Goal: Task Accomplishment & Management: Use online tool/utility

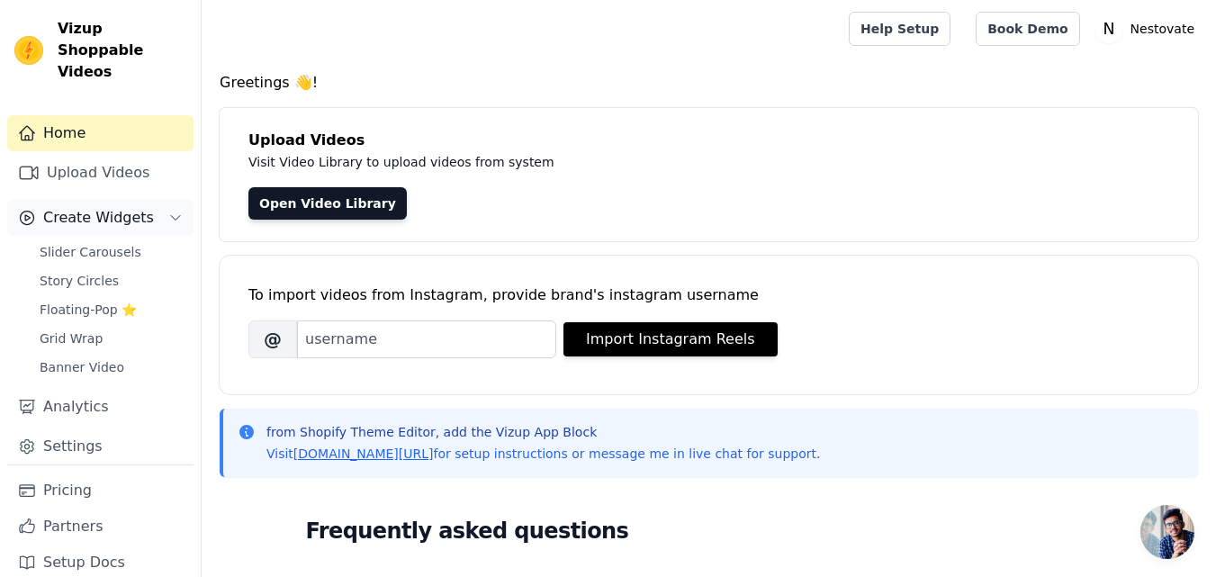
click at [103, 207] on span "Create Widgets" at bounding box center [98, 218] width 111 height 22
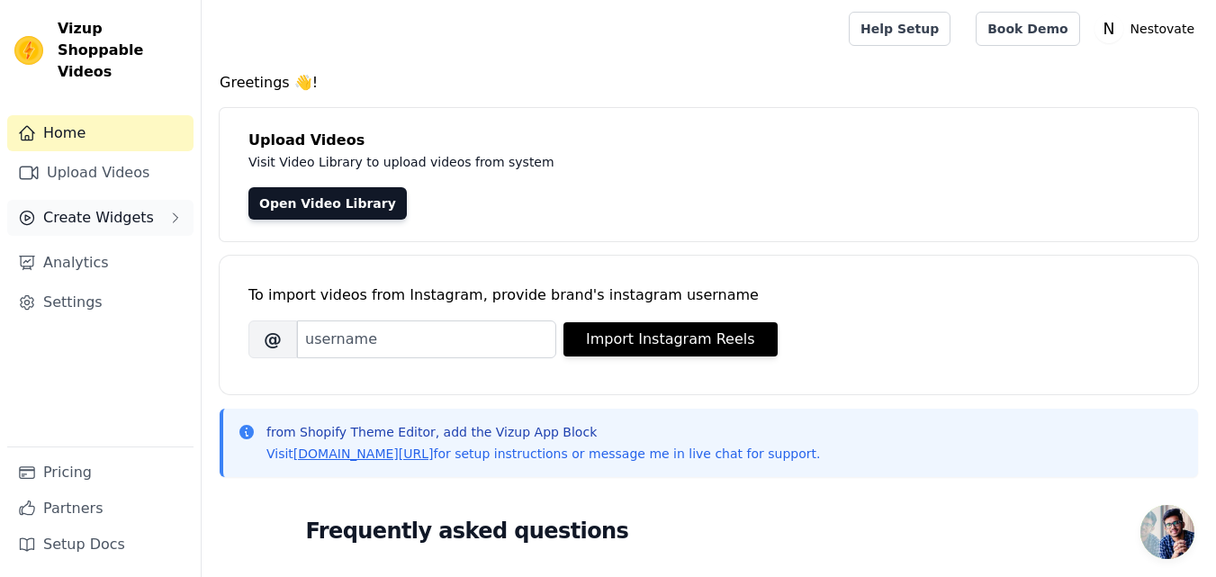
click at [103, 207] on span "Create Widgets" at bounding box center [98, 218] width 111 height 22
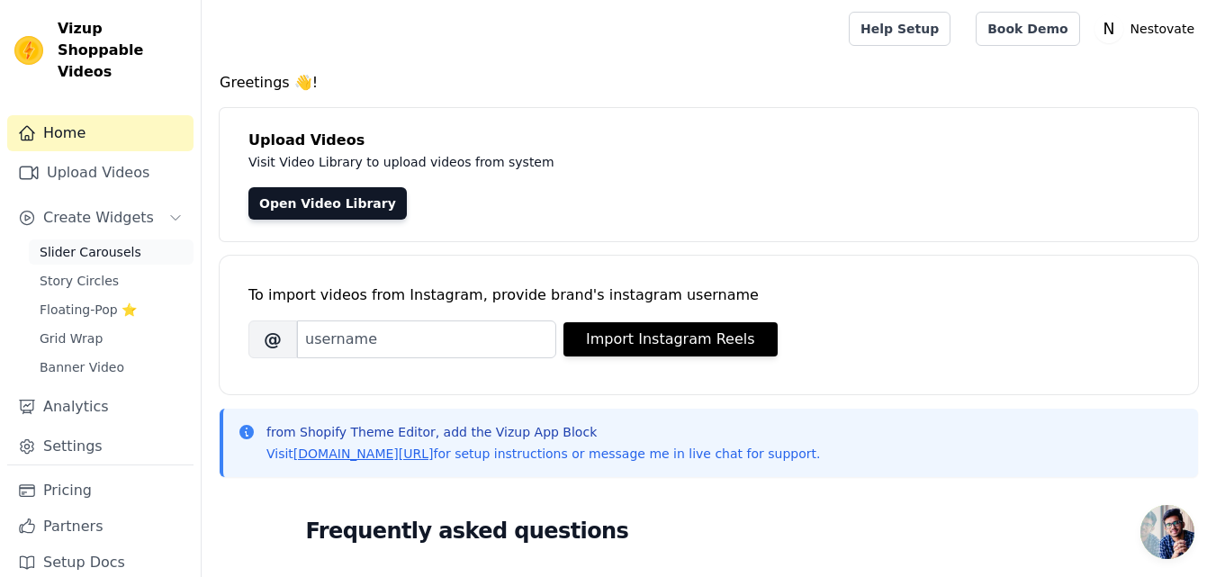
click at [99, 243] on span "Slider Carousels" at bounding box center [91, 252] width 102 height 18
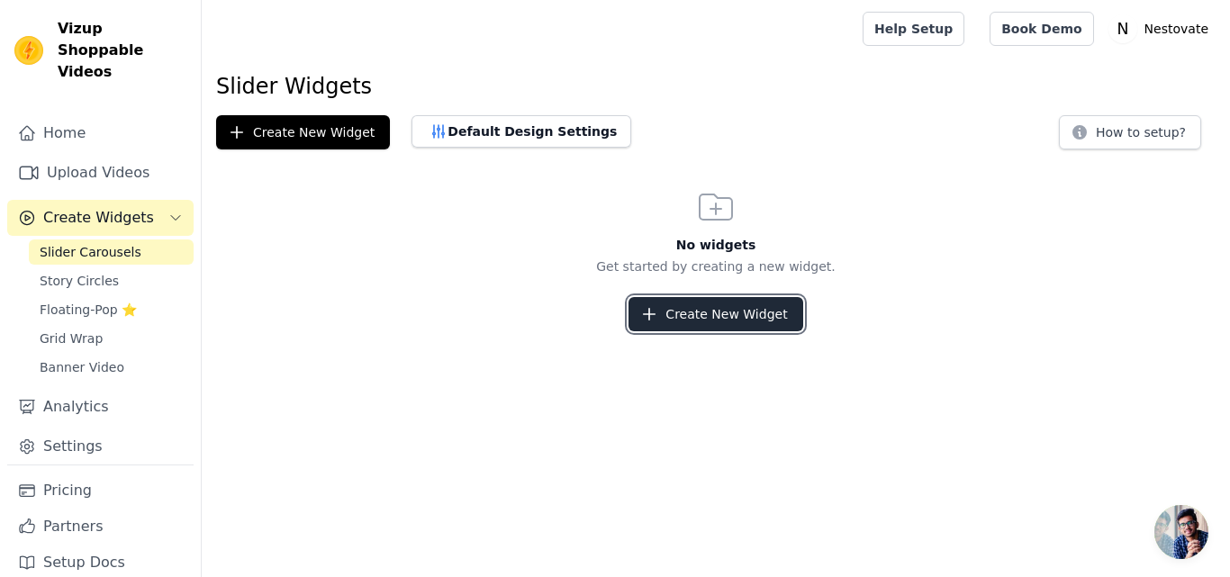
click at [746, 315] on button "Create New Widget" at bounding box center [715, 314] width 174 height 34
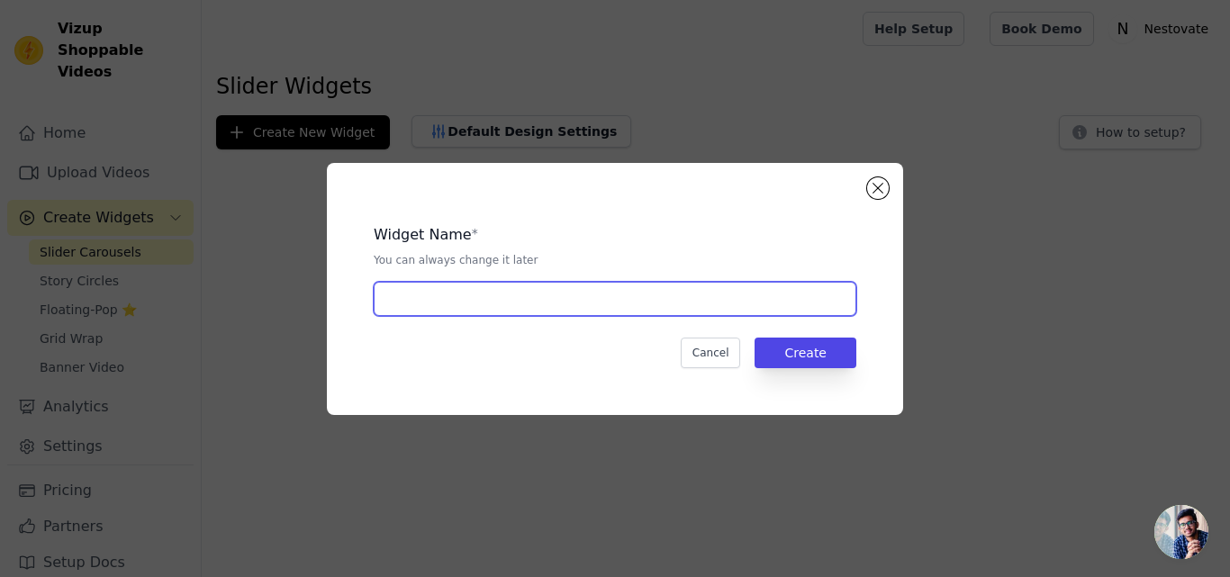
click at [626, 303] on input "text" at bounding box center [615, 299] width 482 height 34
type input "MY VIDEO"
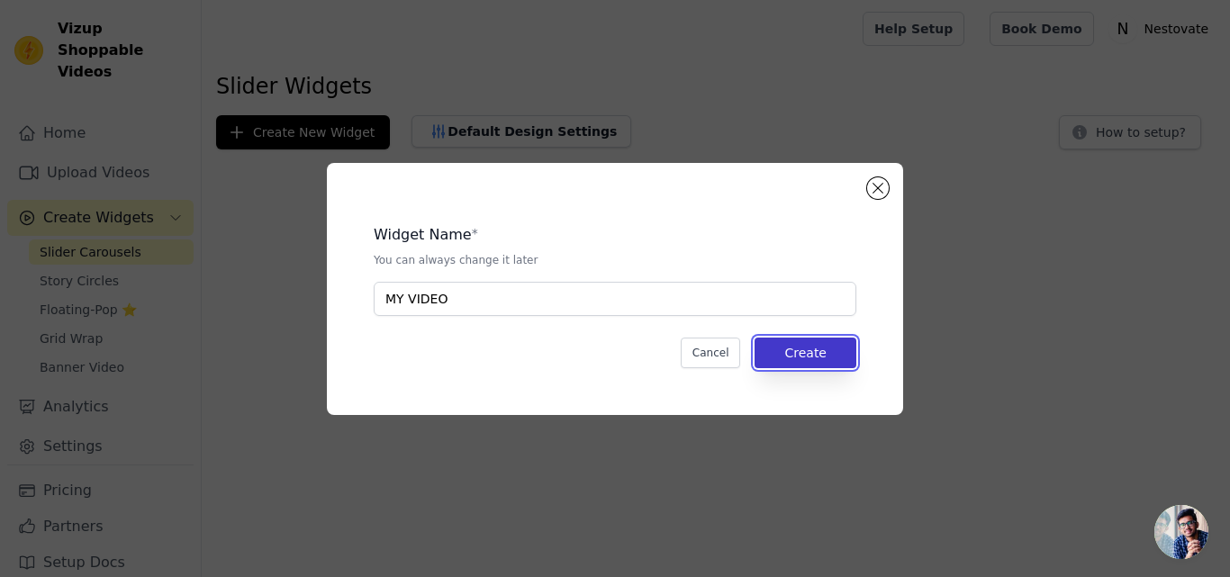
click at [815, 354] on button "Create" at bounding box center [805, 353] width 102 height 31
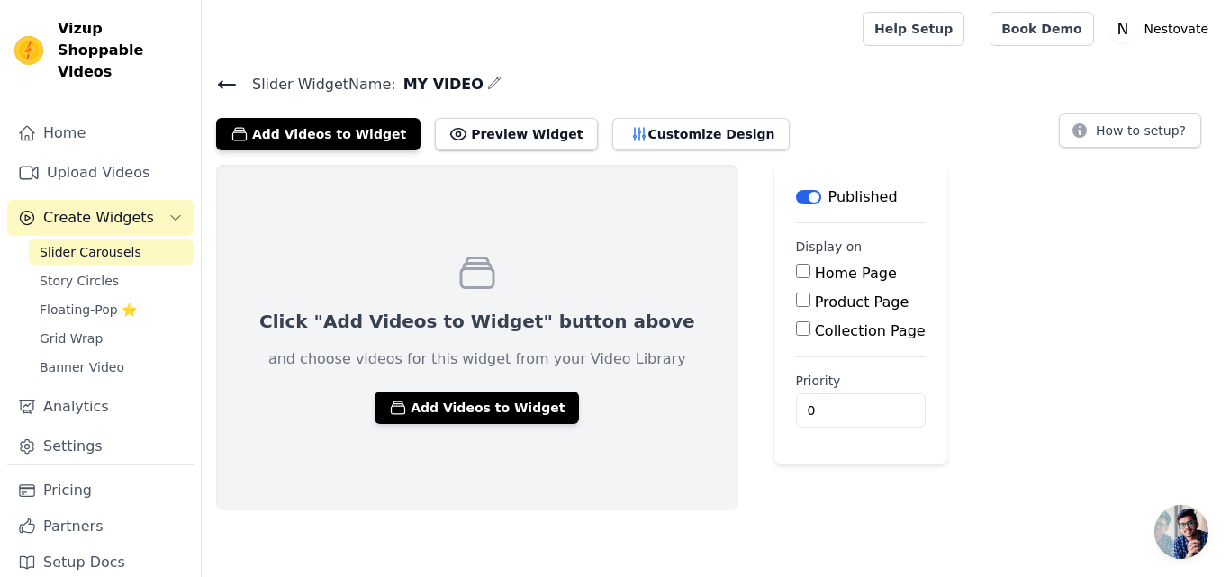
click at [796, 274] on input "Home Page" at bounding box center [803, 271] width 14 height 14
checkbox input "true"
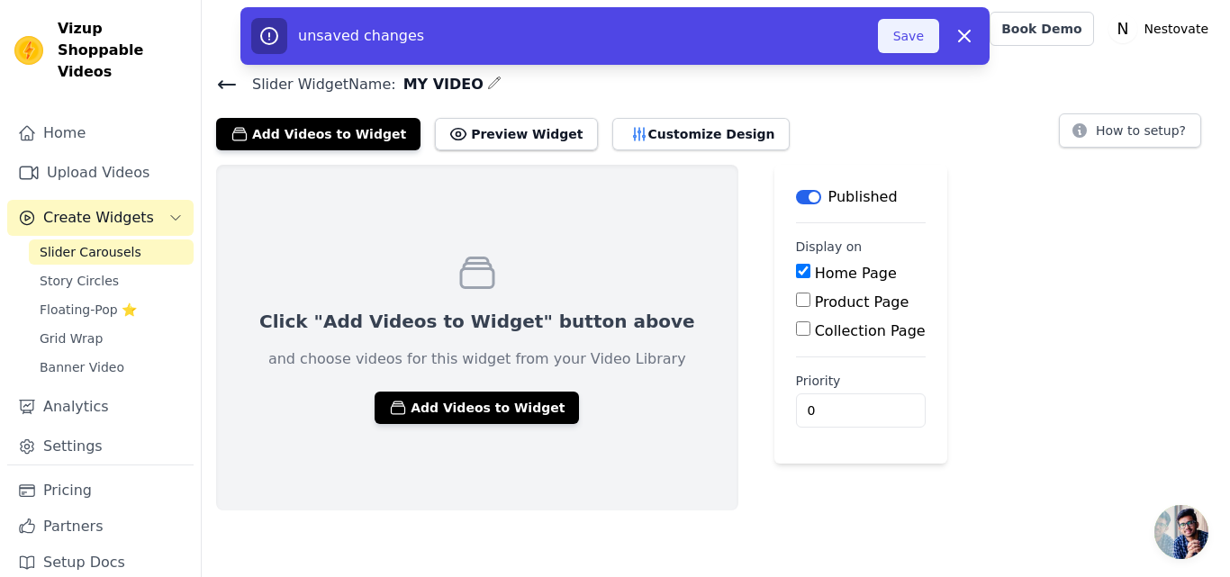
click at [909, 40] on button "Save" at bounding box center [908, 36] width 61 height 34
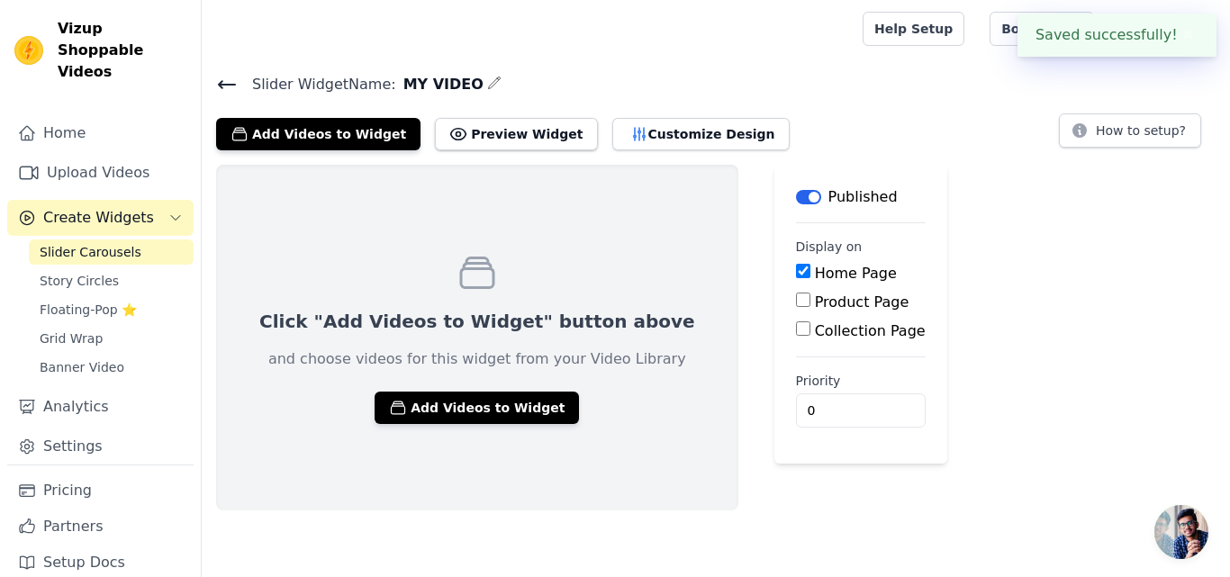
click at [796, 302] on input "Product Page" at bounding box center [803, 300] width 14 height 14
checkbox input "true"
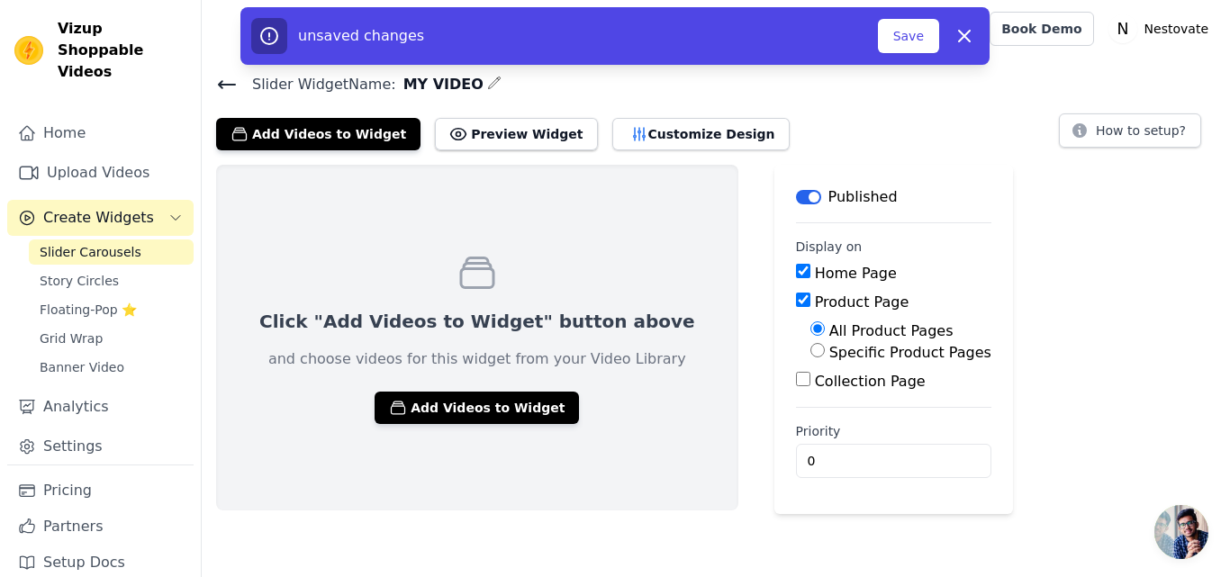
click at [810, 356] on input "Specific Product Pages" at bounding box center [817, 350] width 14 height 14
radio input "true"
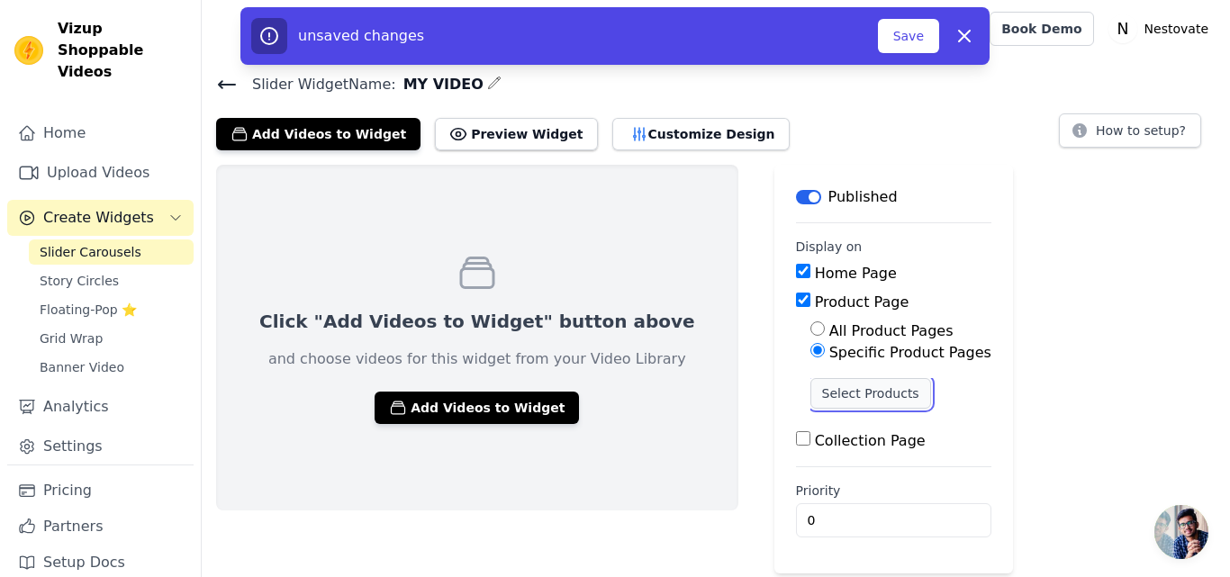
click at [810, 387] on button "Select Products" at bounding box center [870, 393] width 121 height 31
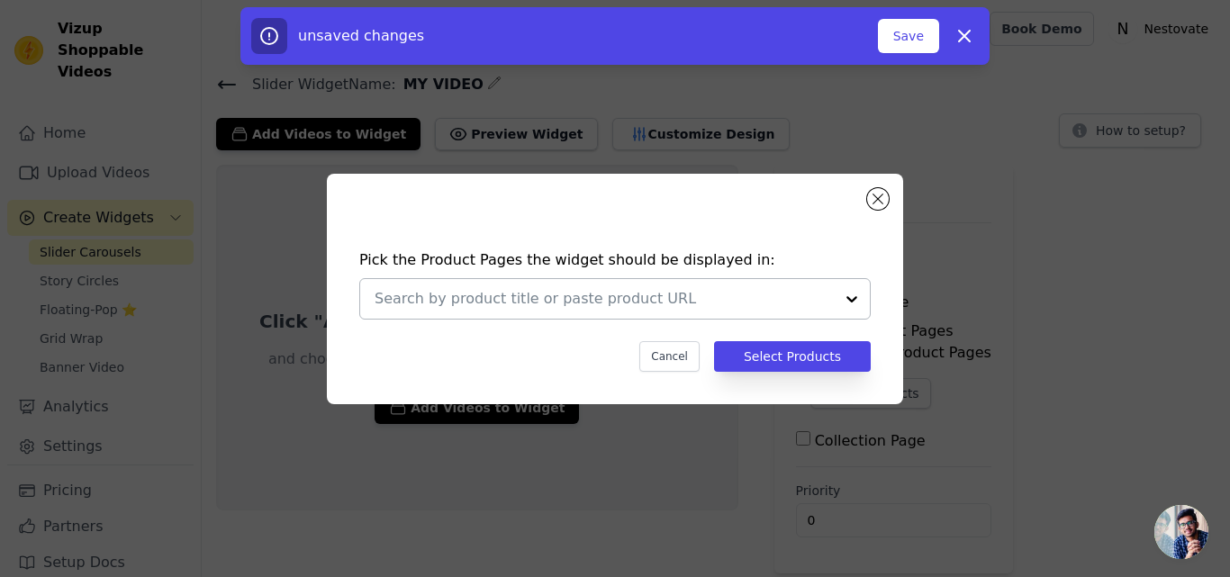
click at [535, 295] on input "text" at bounding box center [603, 299] width 459 height 22
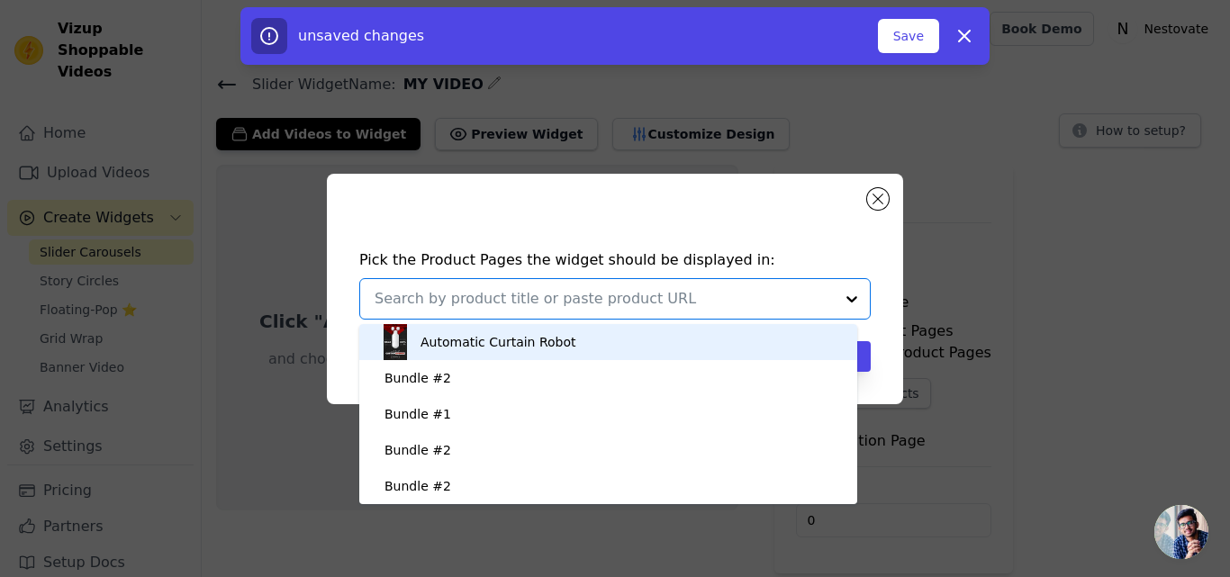
click at [528, 346] on div "Automatic Curtain Robot" at bounding box center [498, 342] width 156 height 18
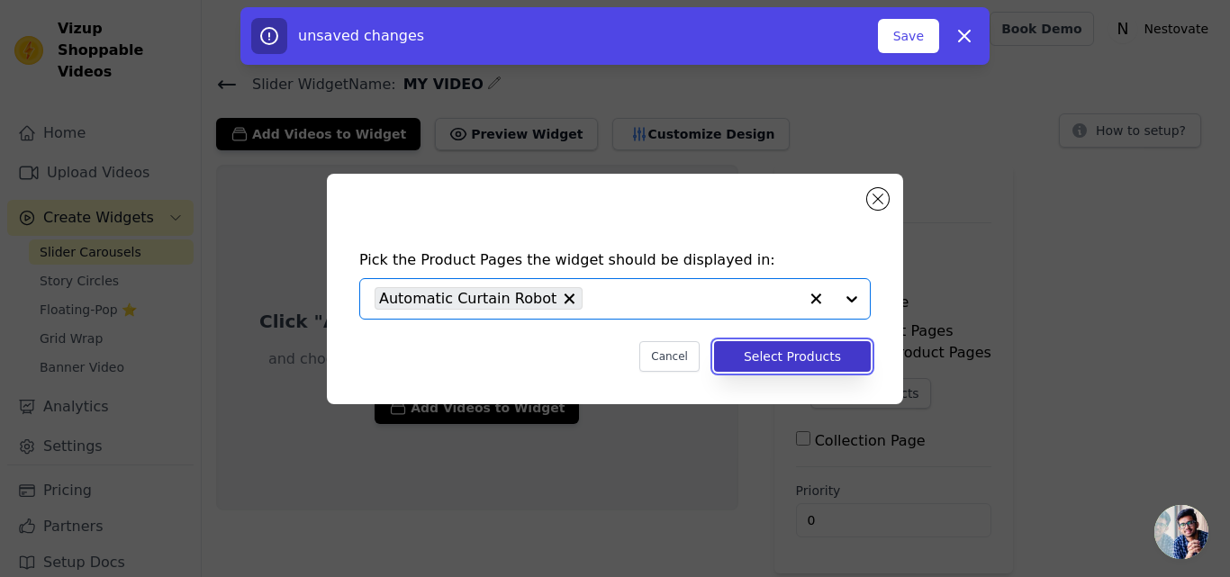
click at [789, 355] on button "Select Products" at bounding box center [792, 356] width 157 height 31
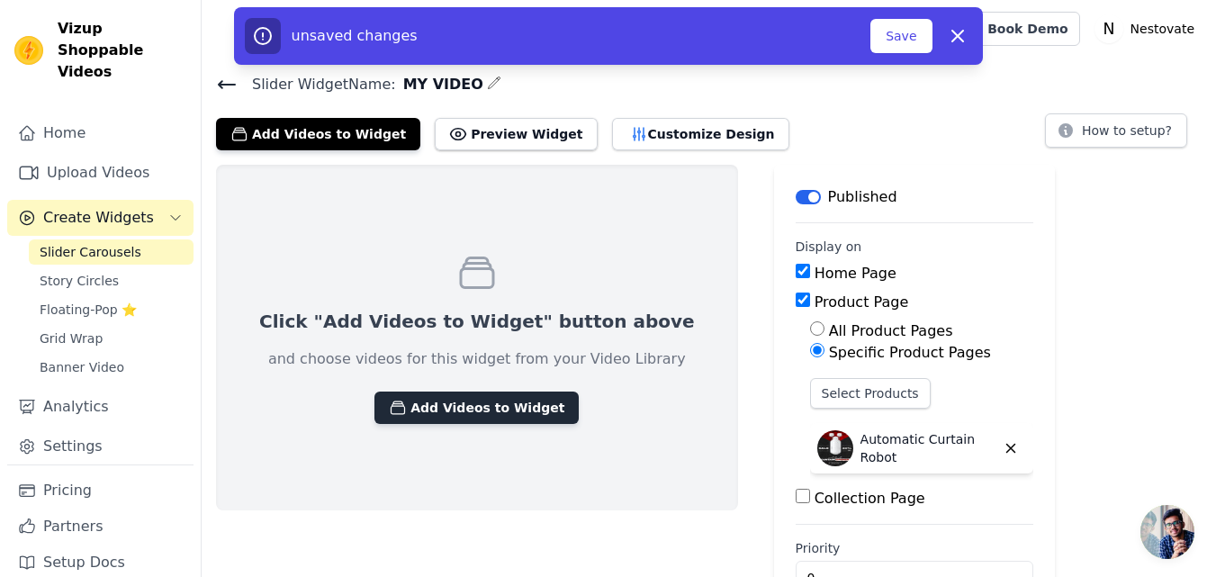
click at [461, 408] on button "Add Videos to Widget" at bounding box center [476, 408] width 204 height 32
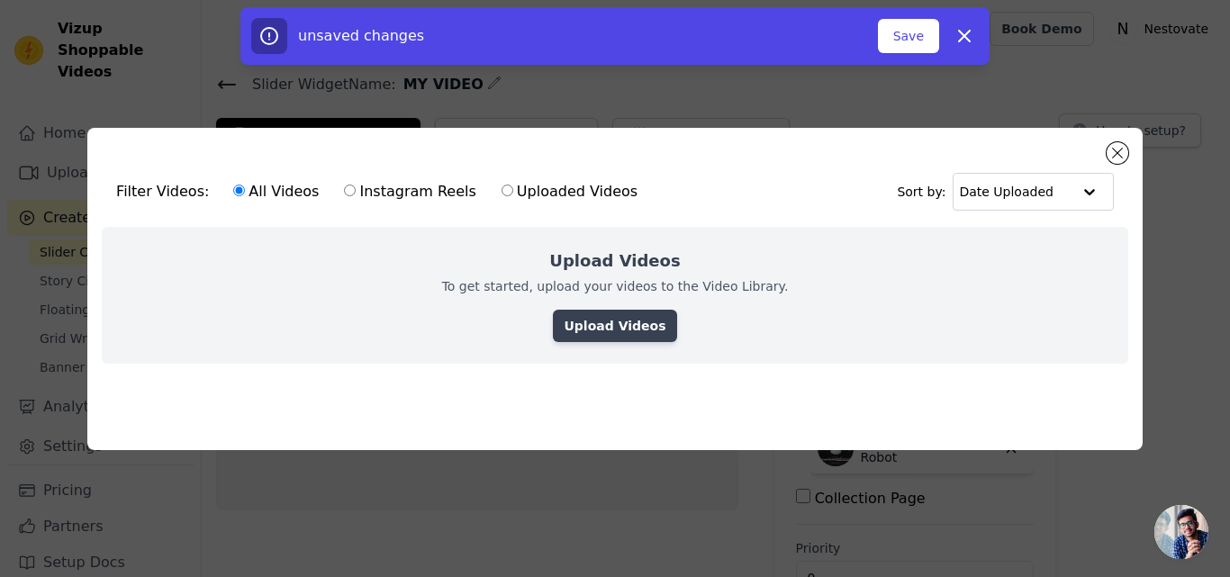
click at [635, 320] on link "Upload Videos" at bounding box center [614, 326] width 123 height 32
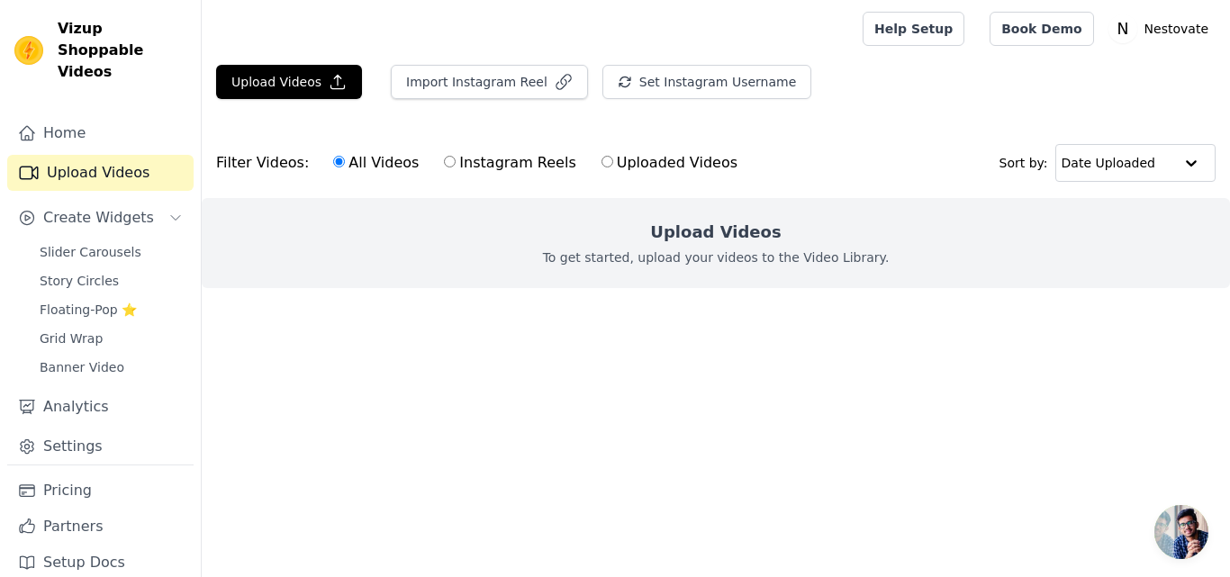
click at [601, 160] on input "Uploaded Videos" at bounding box center [607, 162] width 12 height 12
radio input "true"
click at [708, 246] on div "Upload Videos To get started, upload your videos to the Video Library." at bounding box center [716, 243] width 1028 height 90
click at [735, 243] on h2 "Upload Videos" at bounding box center [715, 232] width 131 height 25
click at [332, 86] on icon "button" at bounding box center [338, 82] width 18 height 18
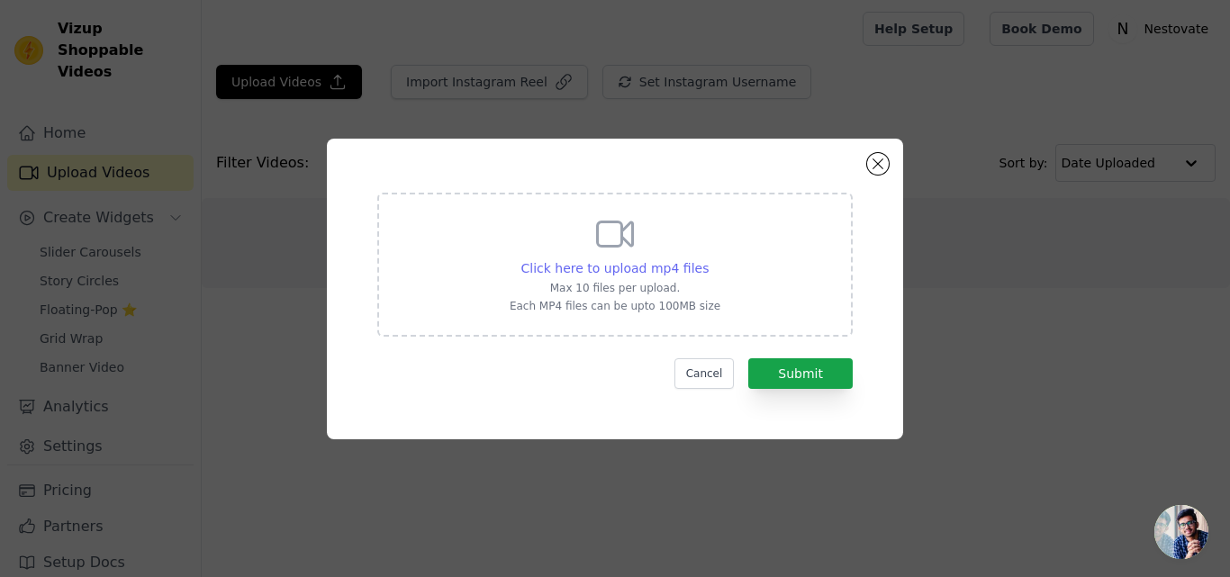
click at [641, 269] on span "Click here to upload mp4 files" at bounding box center [615, 268] width 188 height 14
click at [708, 259] on input "Click here to upload mp4 files Max 10 files per upload. Each MP4 files can be u…" at bounding box center [708, 258] width 1 height 1
type input "C:\fakepath\ca40bd58e1554c85a438d214c96c491a.mp4"
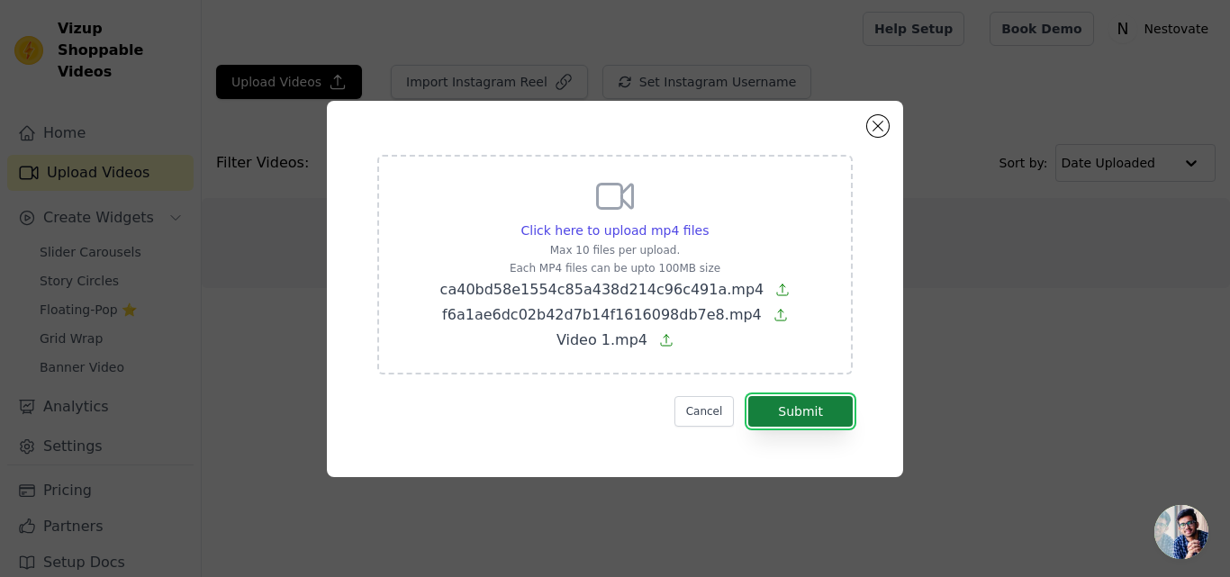
click at [815, 410] on button "Submit" at bounding box center [800, 411] width 104 height 31
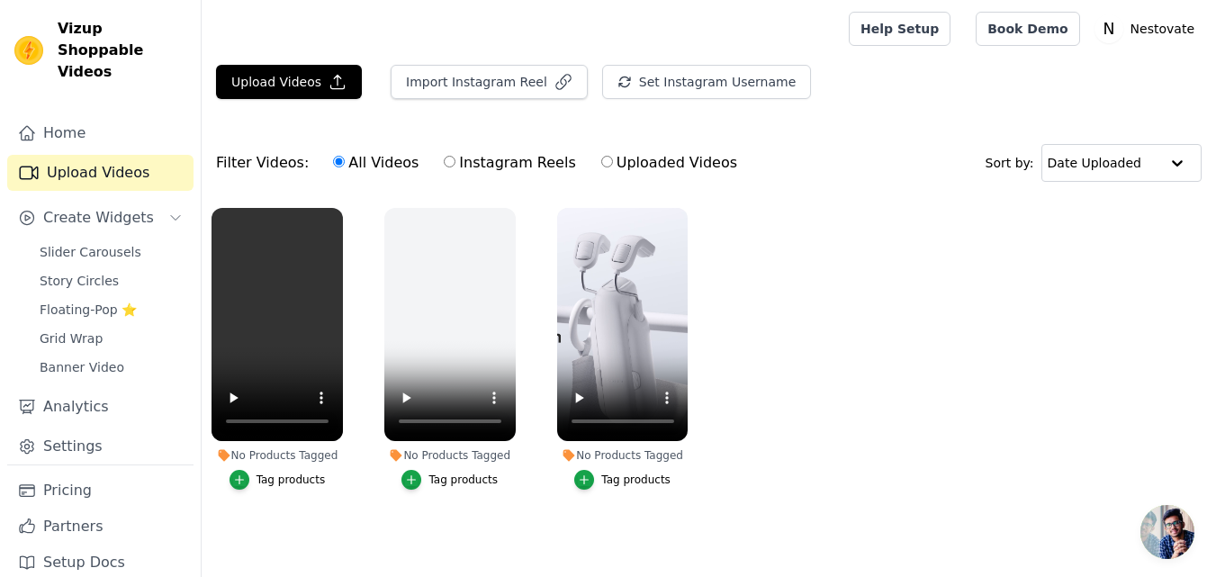
click at [623, 482] on div "Tag products" at bounding box center [635, 480] width 69 height 14
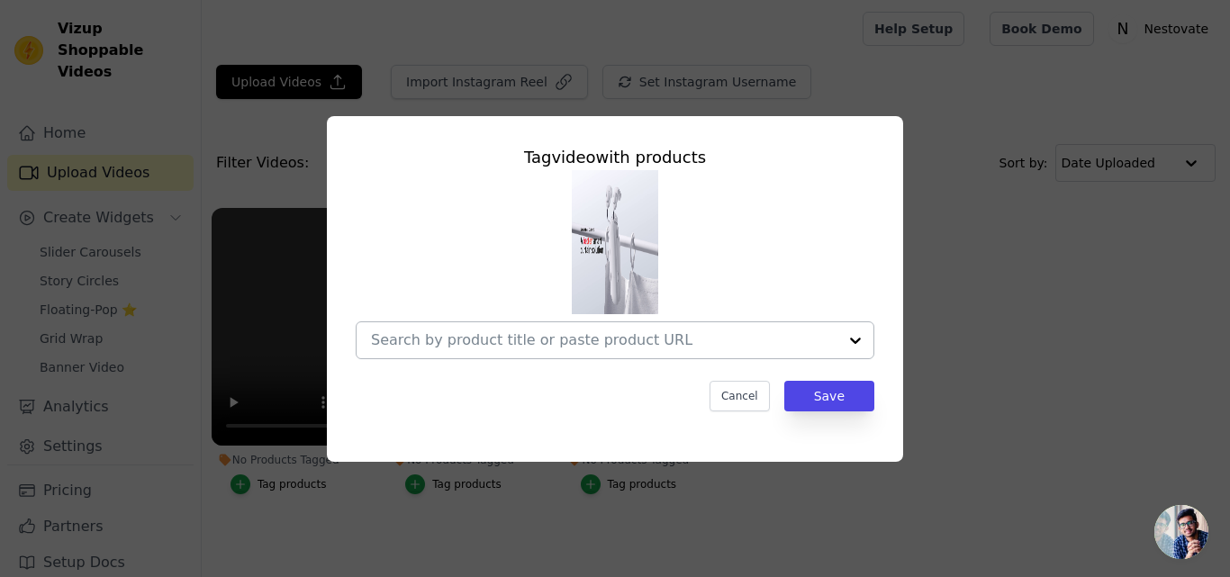
click at [855, 342] on div at bounding box center [855, 340] width 36 height 36
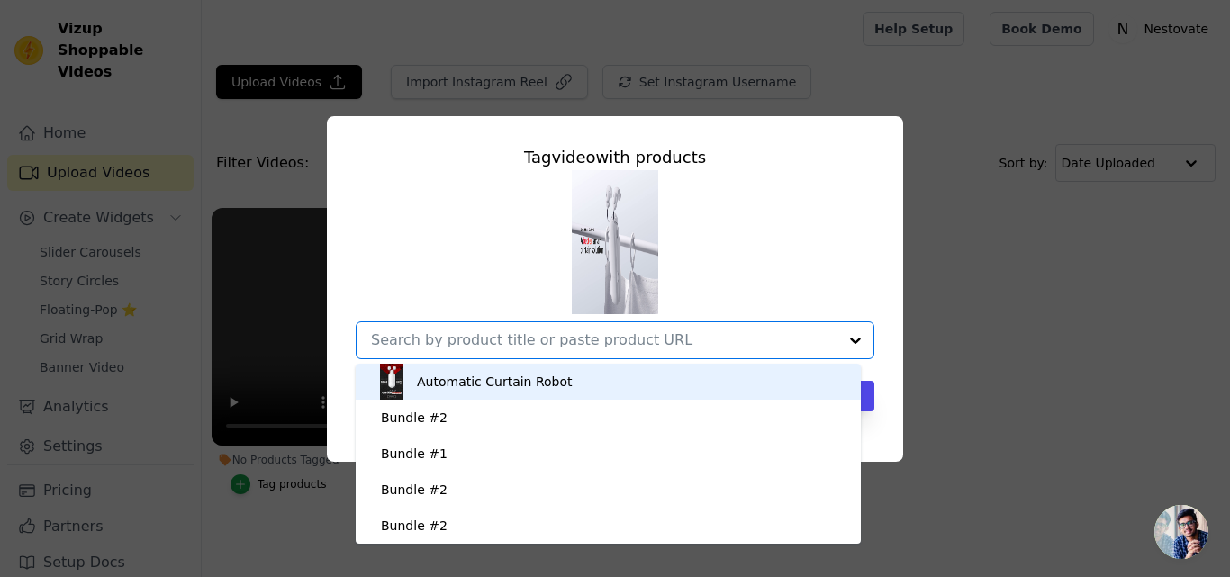
click at [594, 381] on div "Automatic Curtain Robot" at bounding box center [608, 382] width 469 height 36
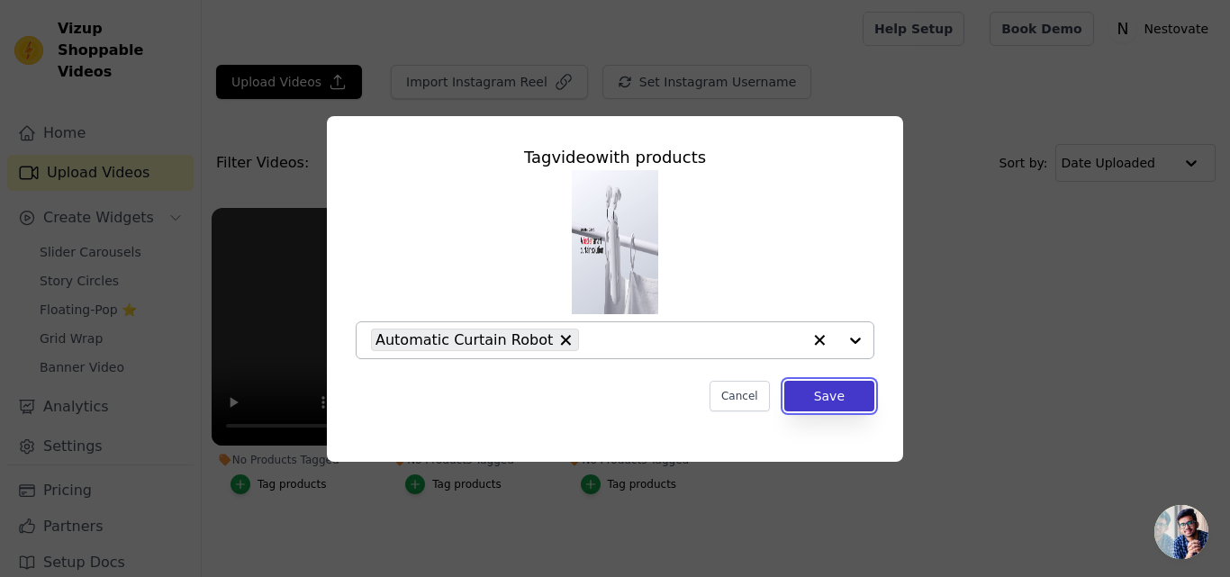
click at [814, 398] on button "Save" at bounding box center [829, 396] width 90 height 31
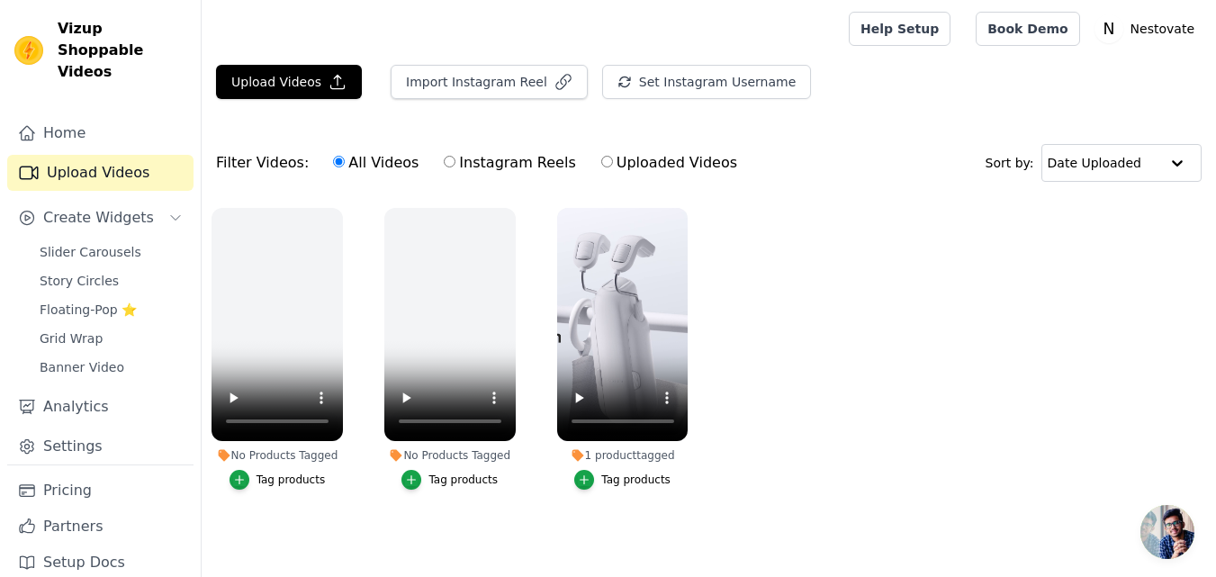
click at [628, 482] on div "Tag products" at bounding box center [635, 480] width 69 height 14
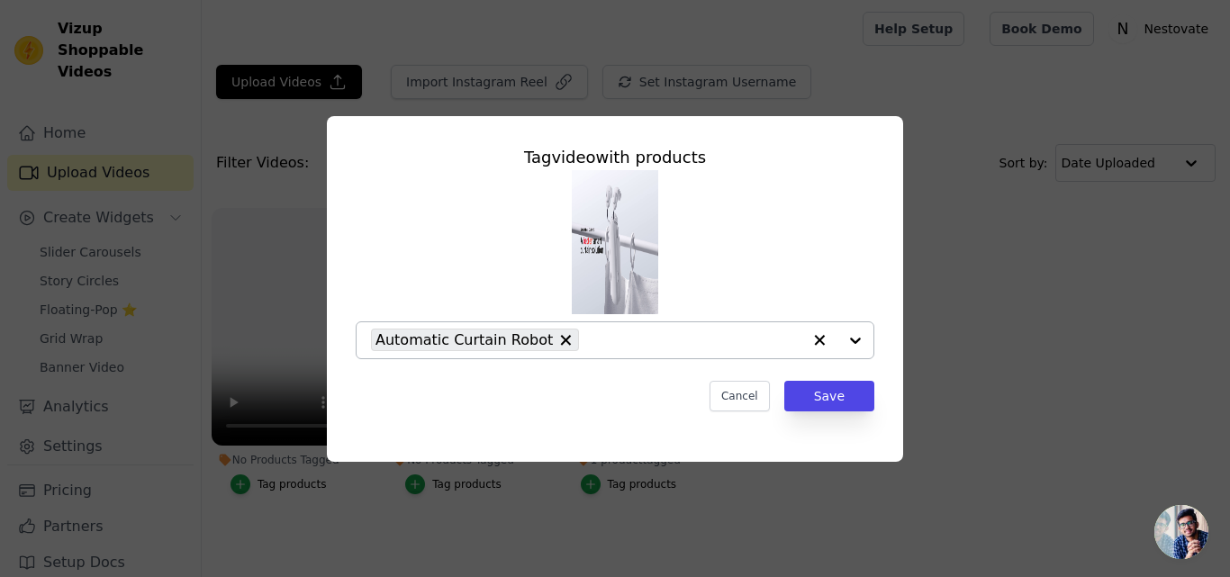
click at [814, 339] on icon "button" at bounding box center [819, 340] width 18 height 18
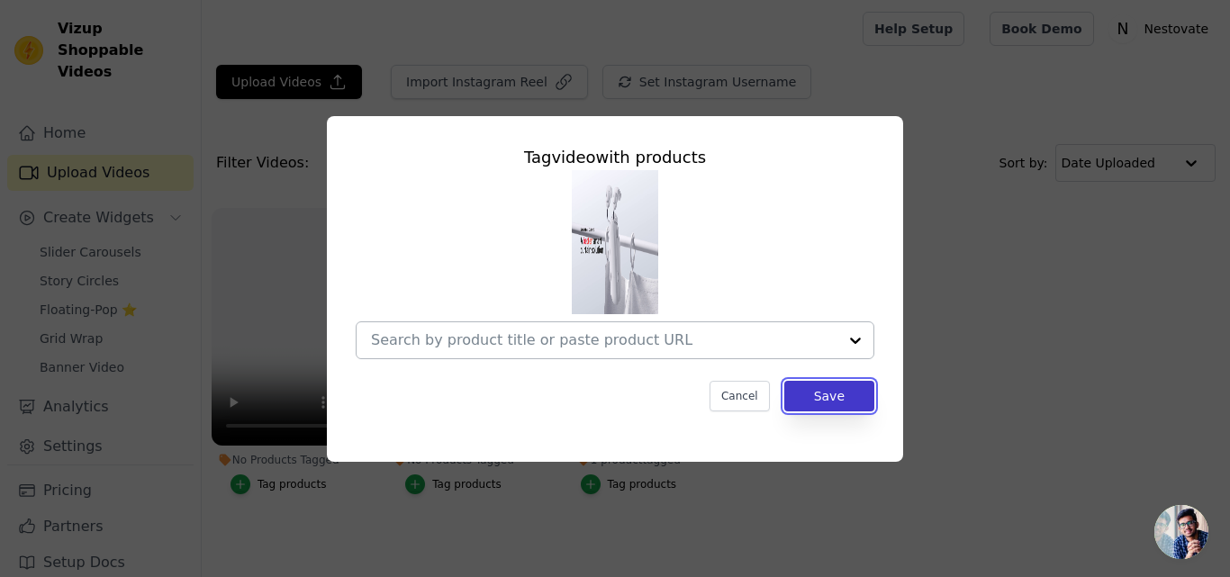
click at [826, 405] on button "Save" at bounding box center [829, 396] width 90 height 31
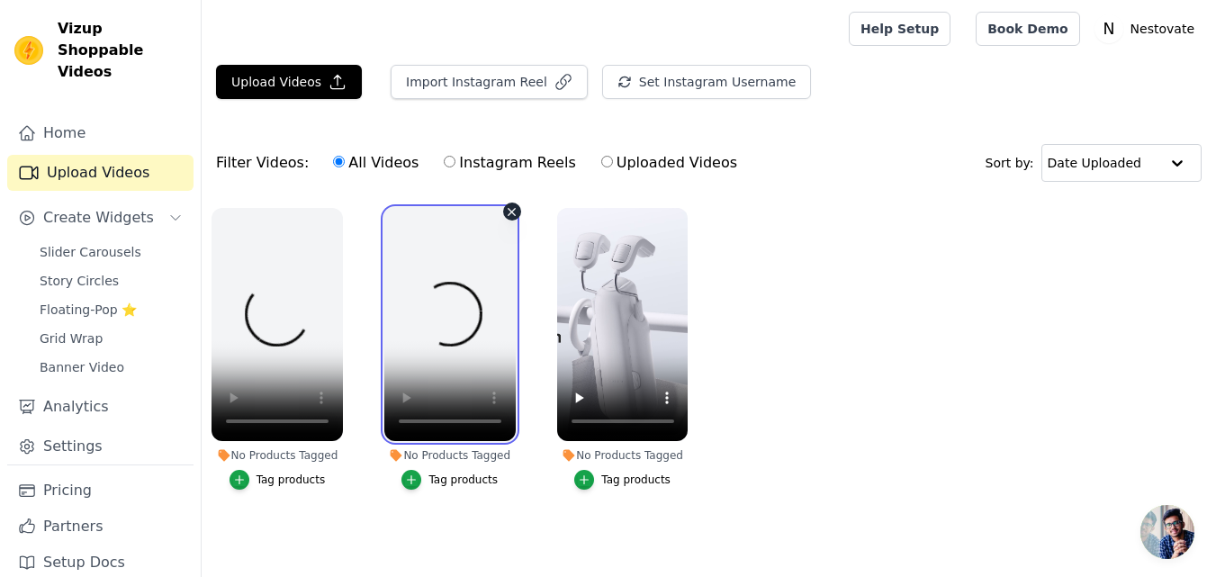
click at [462, 285] on video at bounding box center [449, 324] width 131 height 233
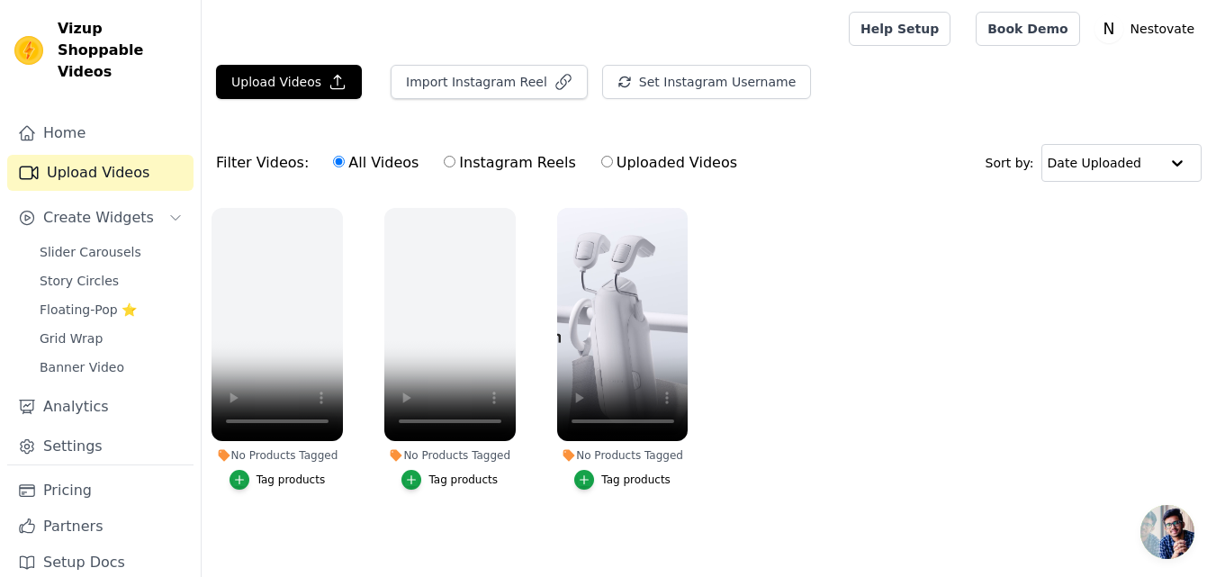
click at [201, 320] on div "Vizup Shoppable Videos Home Upload Videos Create Widgets Slider Carousels Story…" at bounding box center [101, 288] width 202 height 577
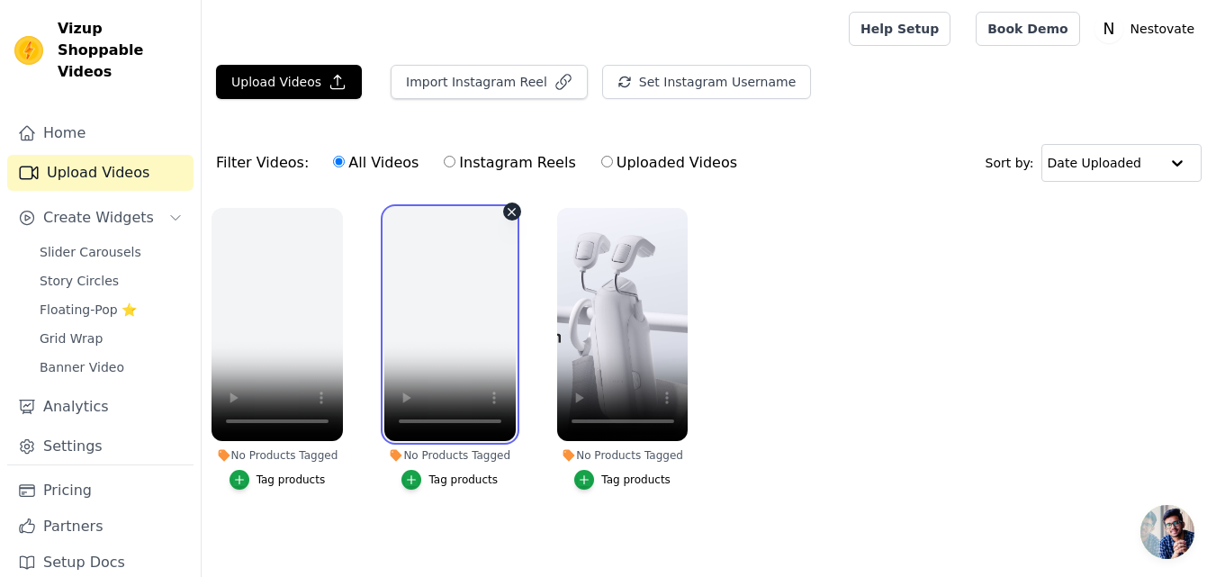
click at [420, 319] on video at bounding box center [449, 324] width 131 height 233
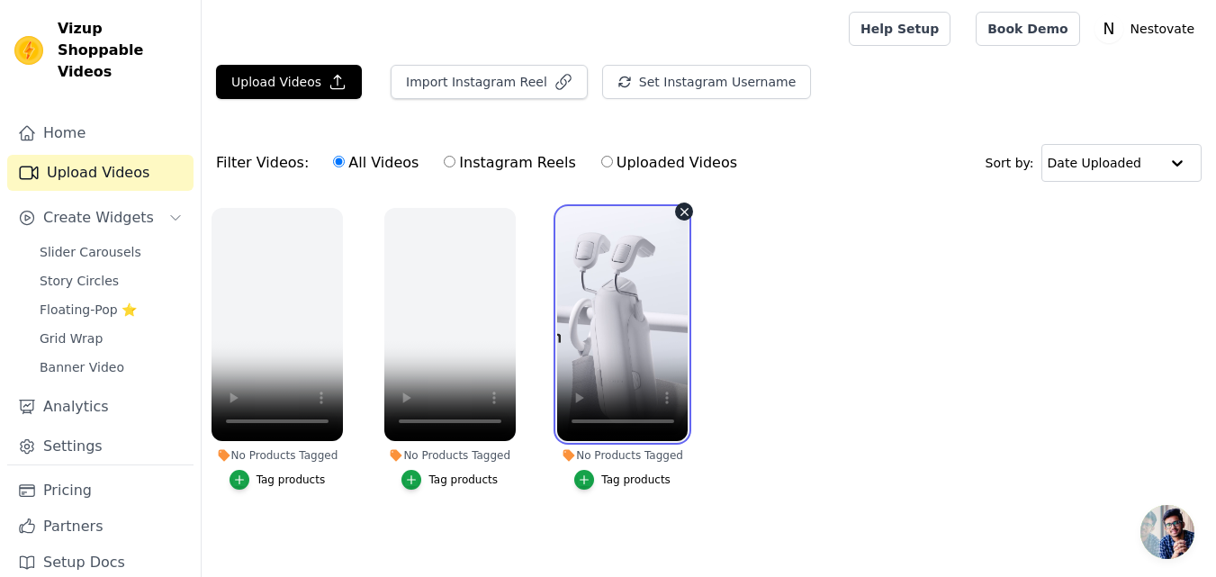
click at [620, 345] on video at bounding box center [622, 324] width 131 height 233
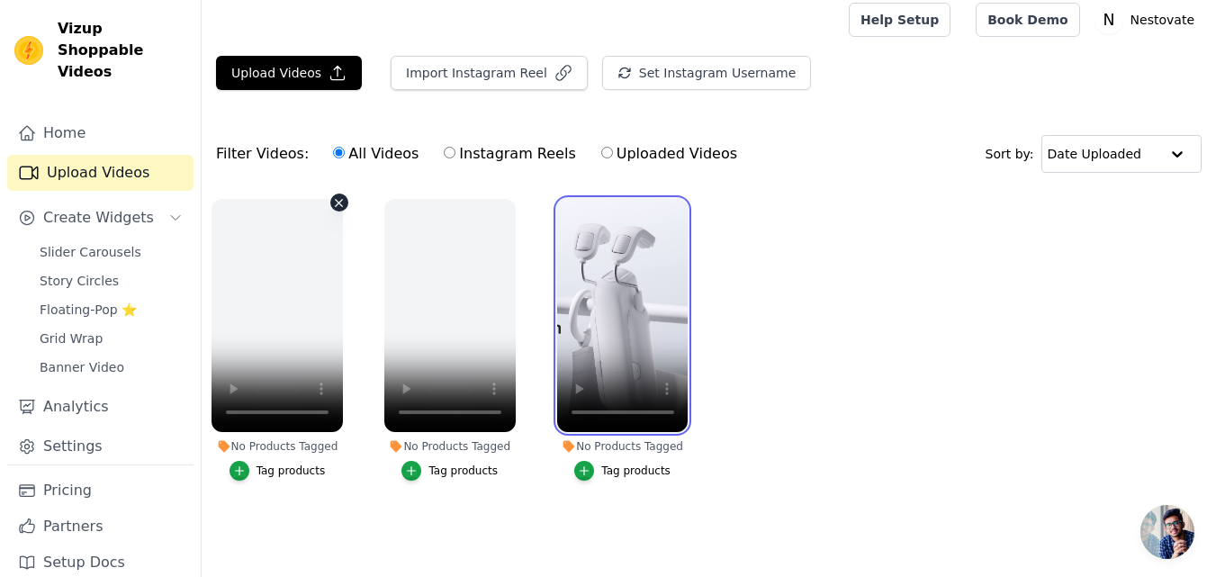
scroll to position [11, 0]
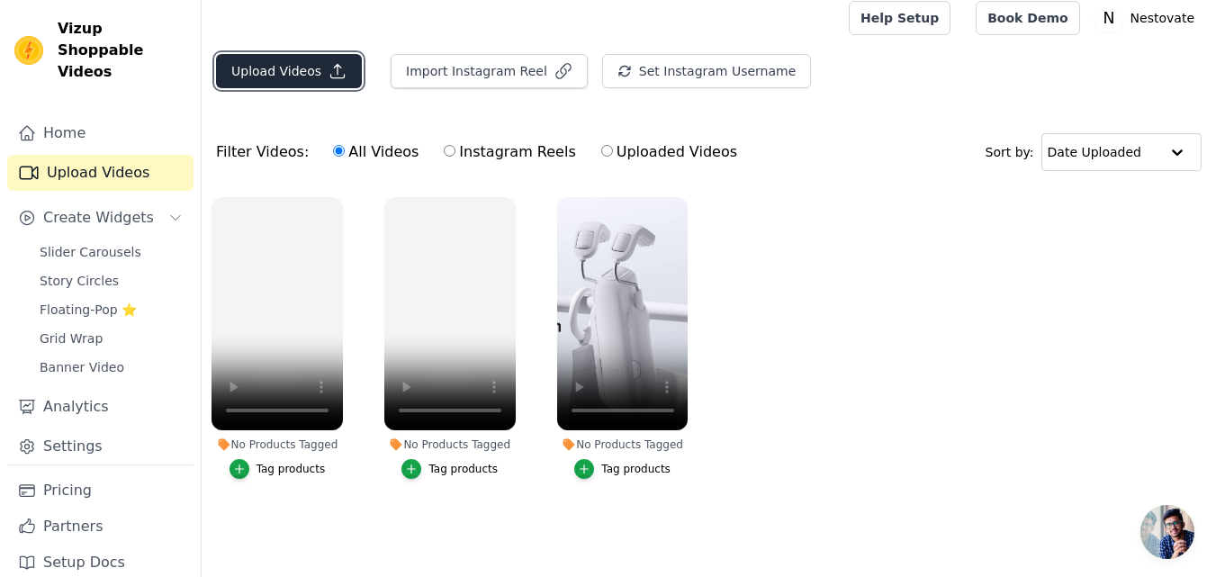
click at [292, 66] on button "Upload Videos" at bounding box center [289, 71] width 146 height 34
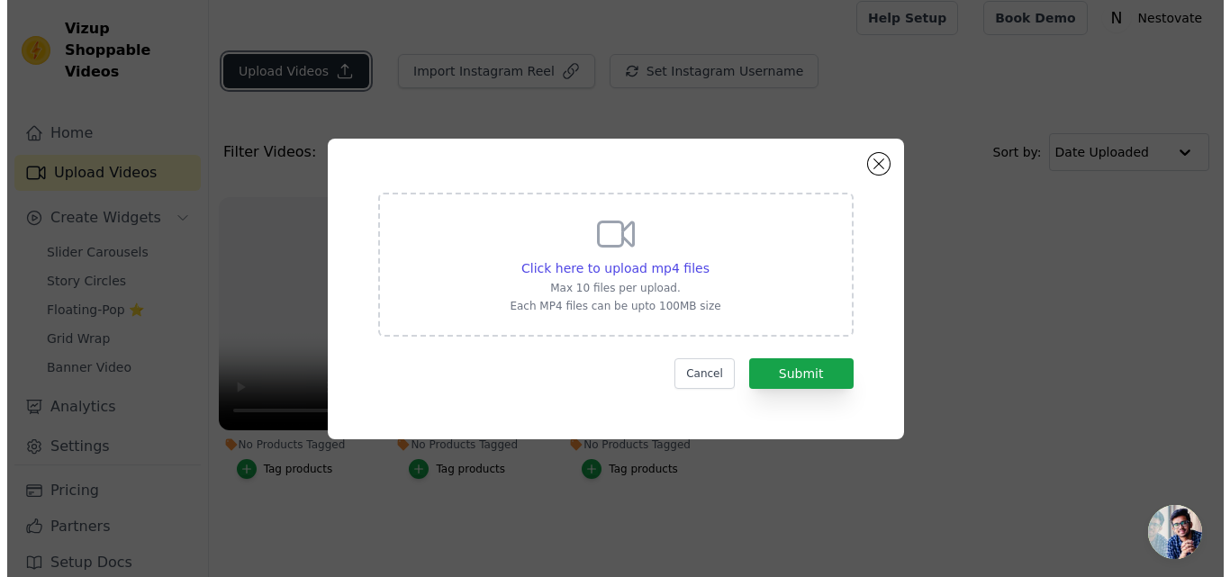
scroll to position [0, 0]
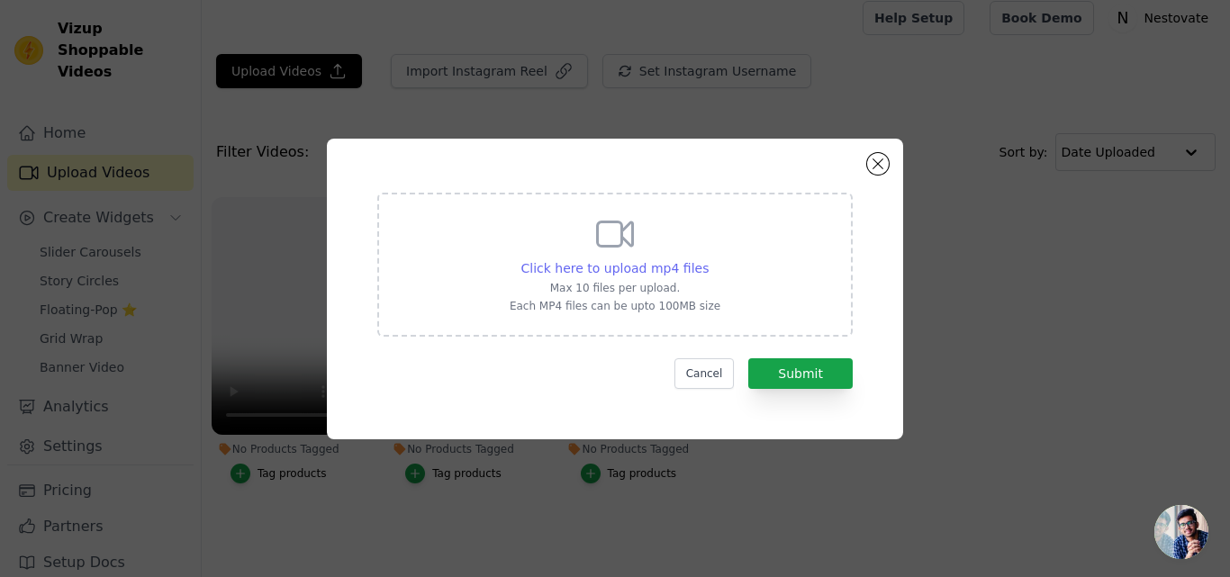
click at [628, 267] on span "Click here to upload mp4 files" at bounding box center [615, 268] width 188 height 14
click at [708, 259] on input "Click here to upload mp4 files Max 10 files per upload. Each MP4 files can be u…" at bounding box center [708, 258] width 1 height 1
type input "C:\fakepath\Variation 3(arabic) (1).mov"
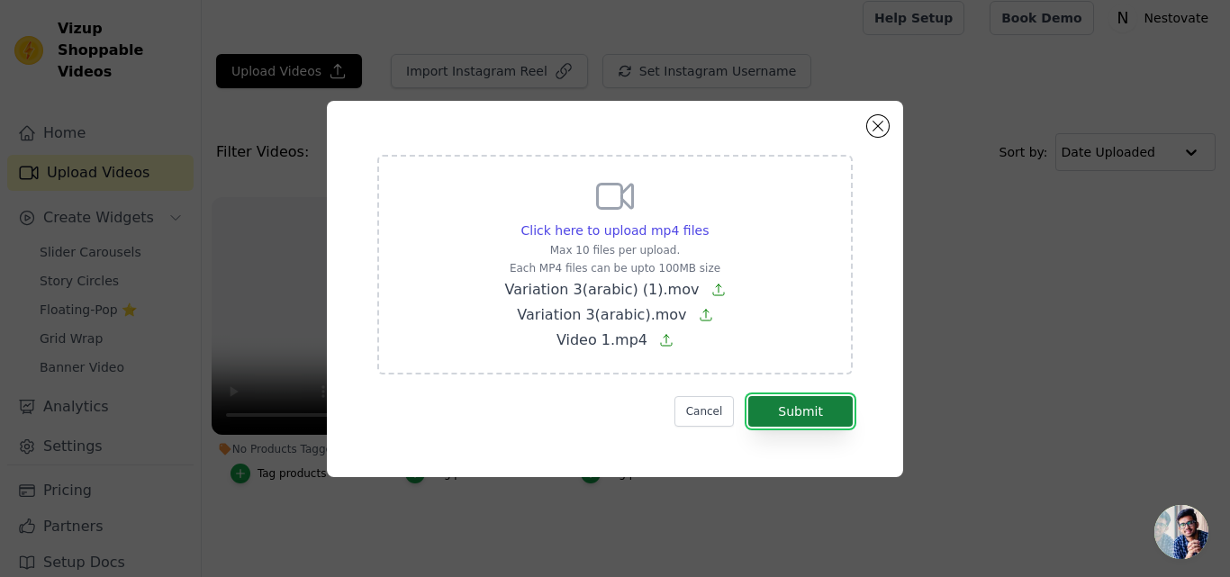
click at [813, 411] on button "Submit" at bounding box center [800, 411] width 104 height 31
click at [715, 410] on button "Cancel" at bounding box center [704, 411] width 60 height 31
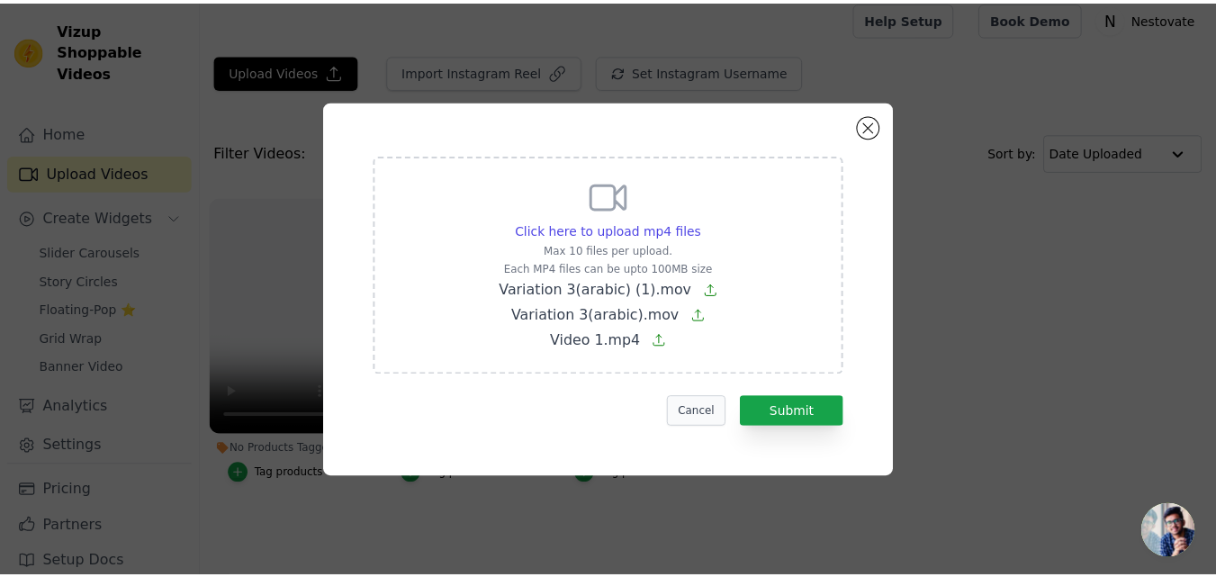
scroll to position [11, 0]
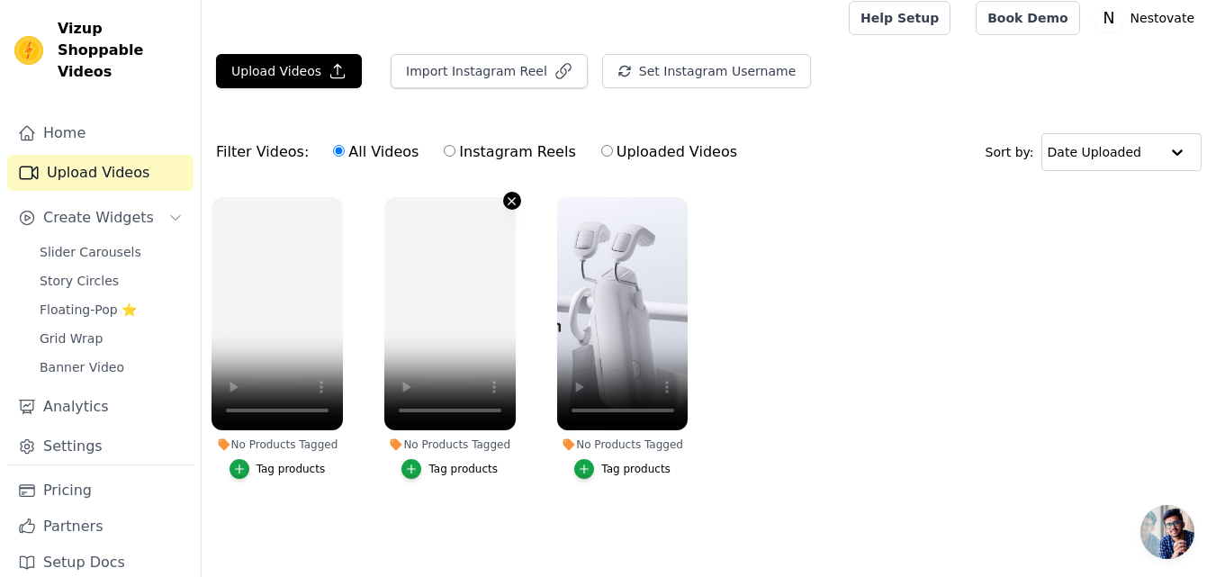
click at [510, 193] on button "No Products Tagged Tag products" at bounding box center [512, 201] width 18 height 18
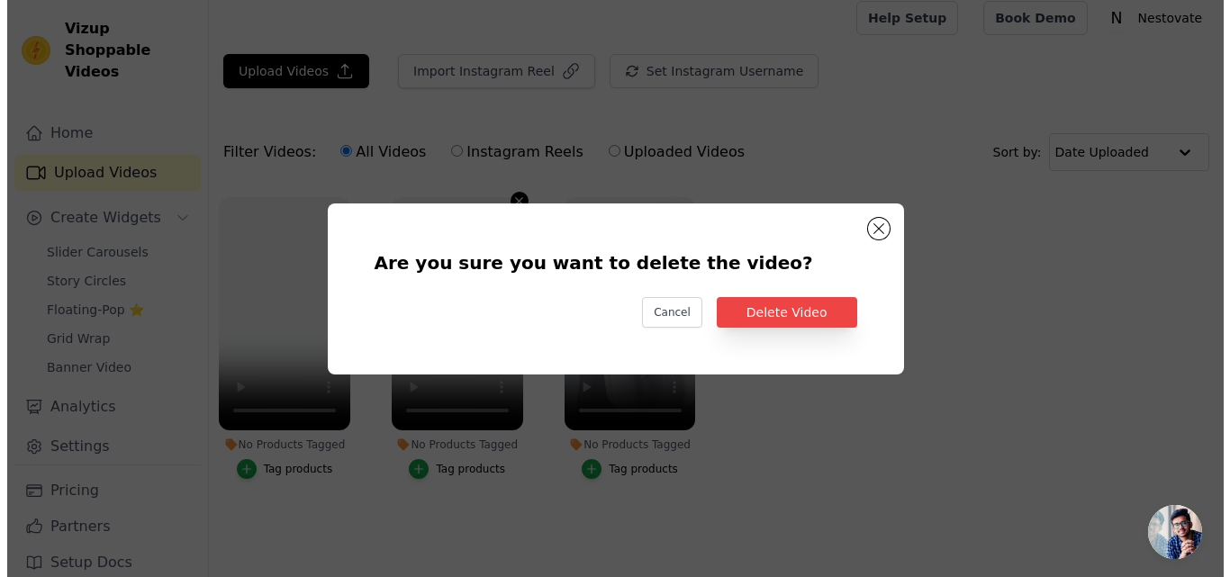
scroll to position [0, 0]
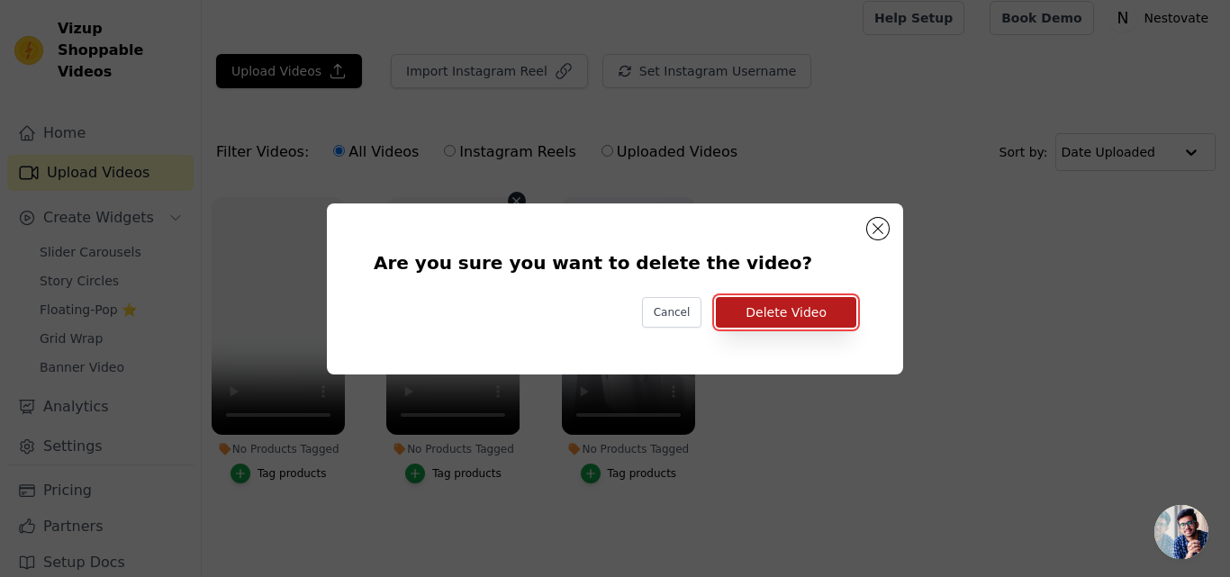
click at [797, 311] on button "Delete Video" at bounding box center [786, 312] width 140 height 31
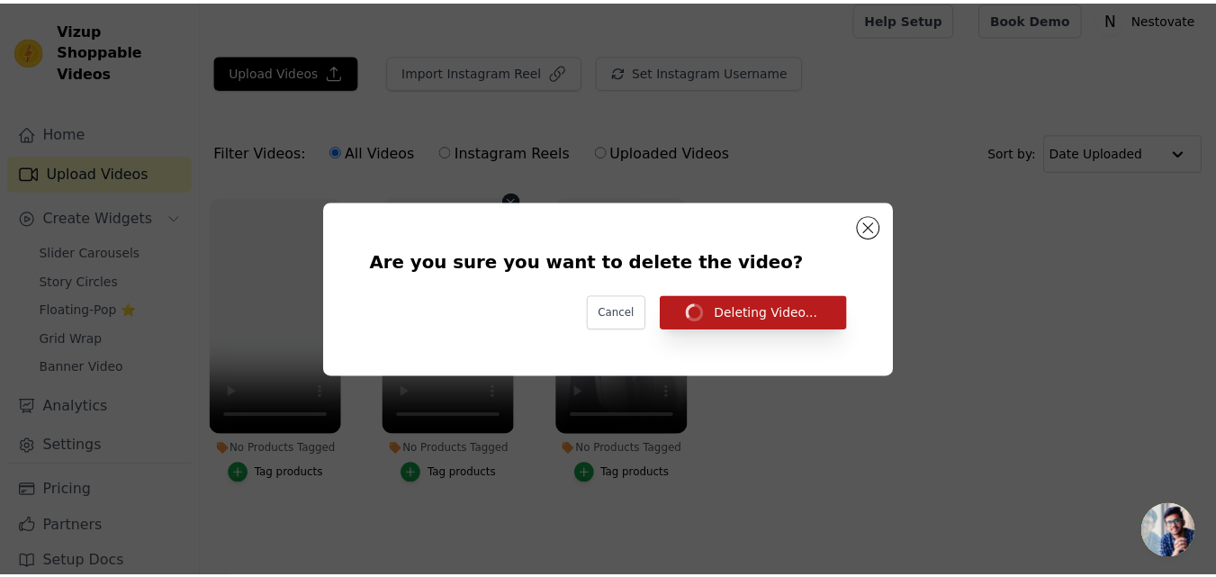
scroll to position [11, 0]
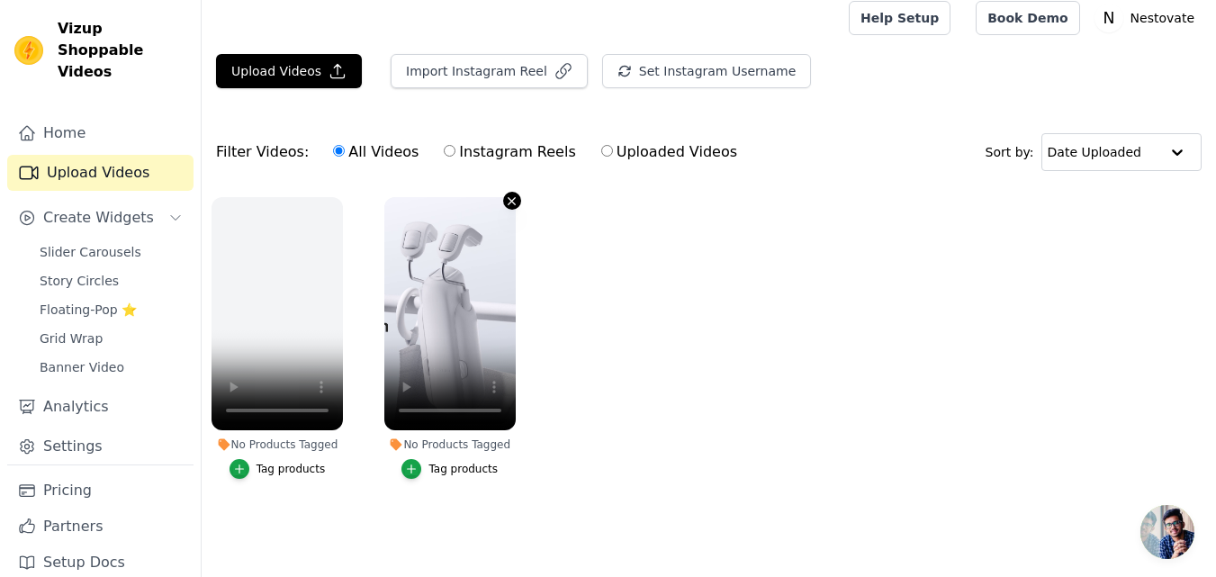
click at [514, 203] on icon "button" at bounding box center [512, 200] width 7 height 7
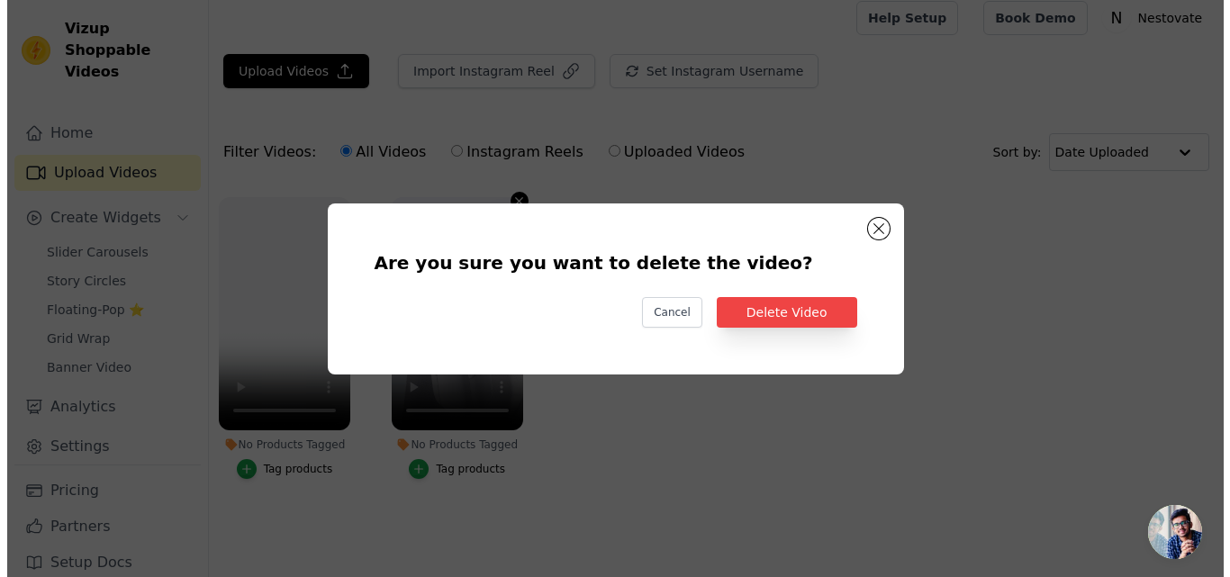
scroll to position [0, 0]
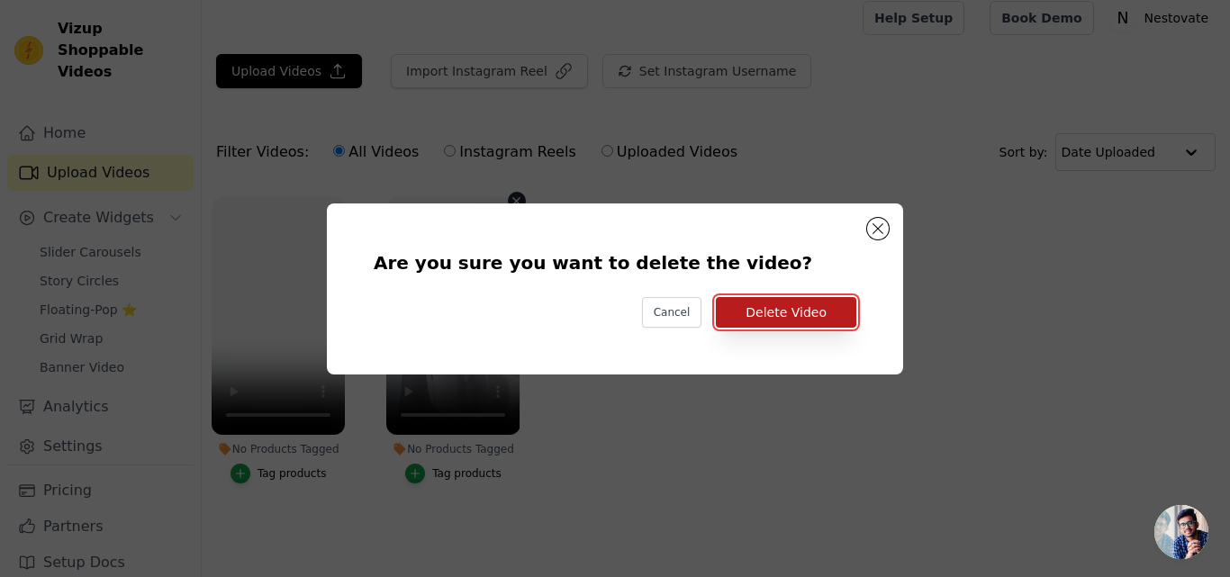
click at [784, 312] on button "Delete Video" at bounding box center [786, 312] width 140 height 31
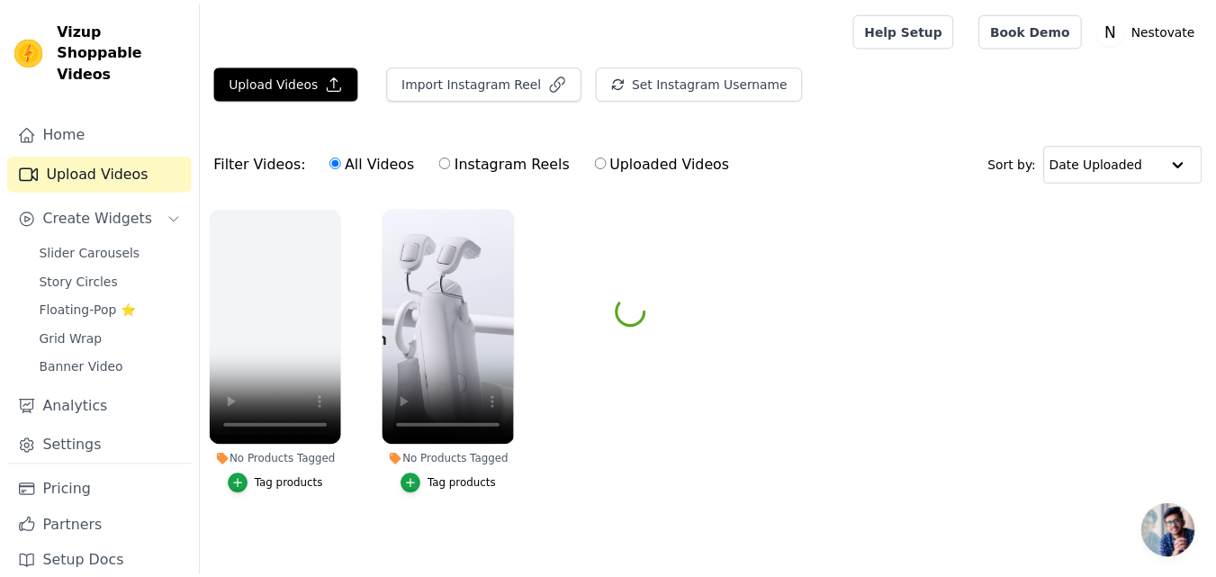
scroll to position [11, 0]
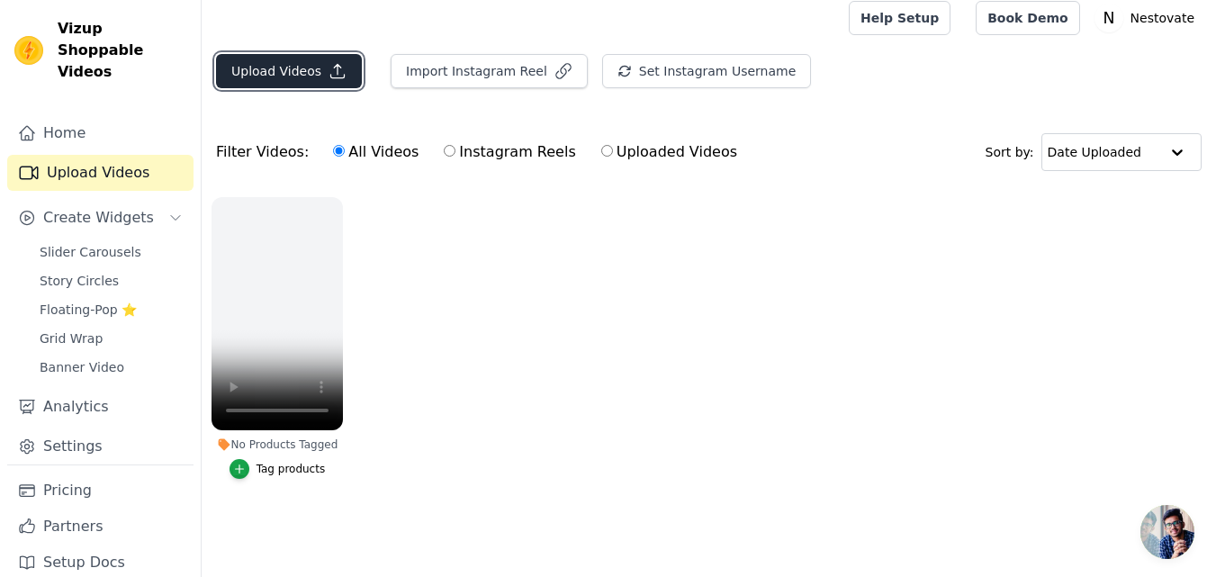
click at [279, 66] on button "Upload Videos" at bounding box center [289, 71] width 146 height 34
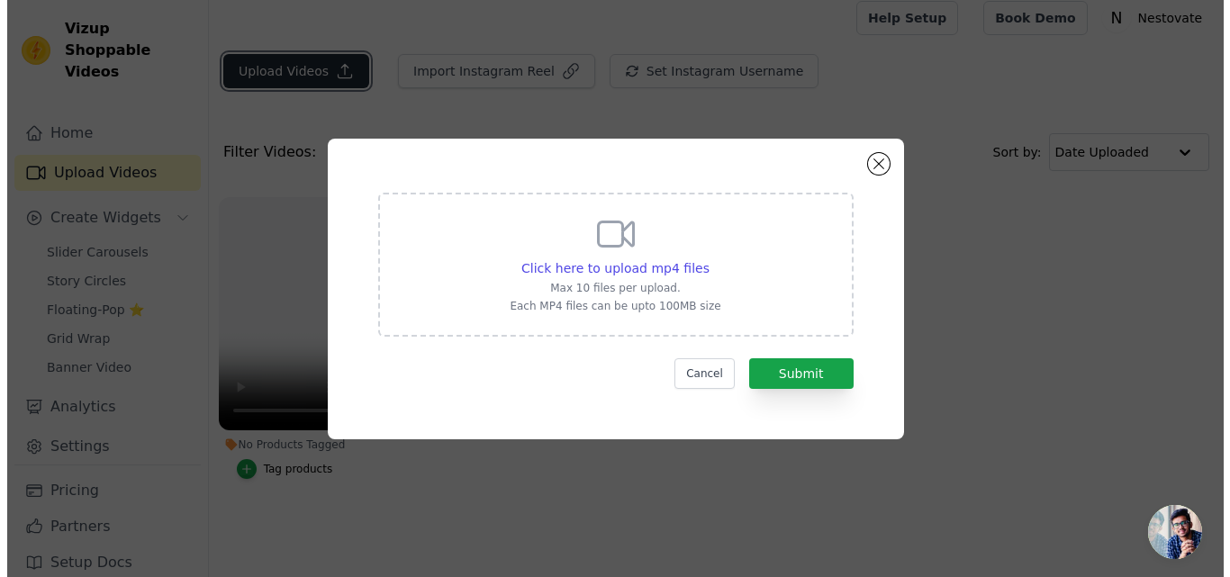
scroll to position [0, 0]
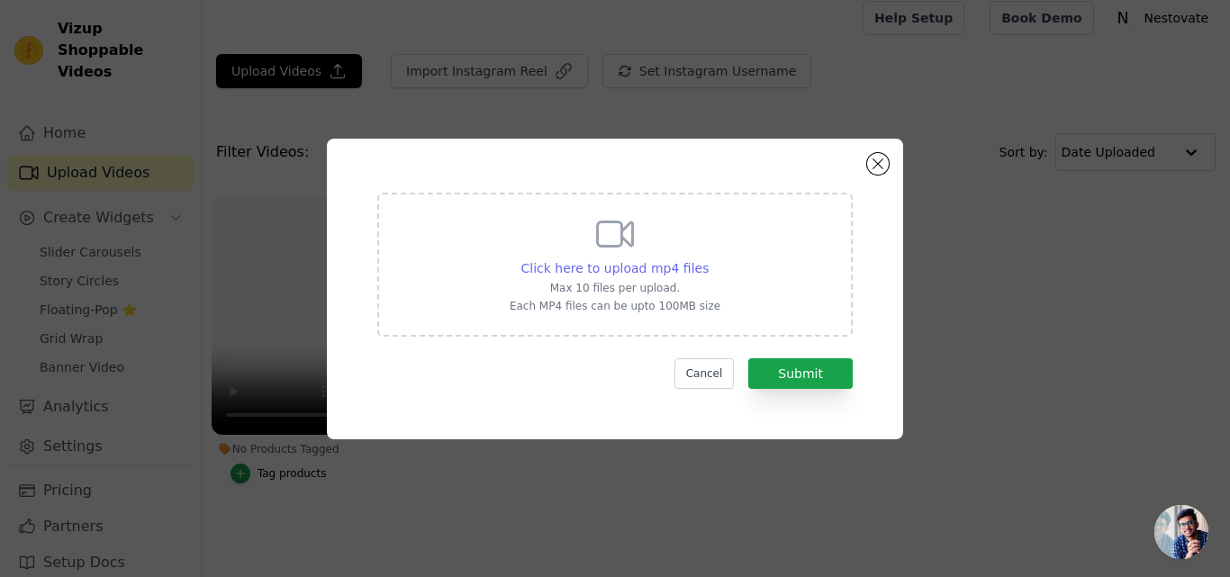
click at [642, 264] on span "Click here to upload mp4 files" at bounding box center [615, 268] width 188 height 14
click at [708, 259] on input "Click here to upload mp4 files Max 10 files per upload. Each MP4 files can be u…" at bounding box center [708, 258] width 1 height 1
type input "C:\fakepath\Variation 1(ENG) NEW.mov"
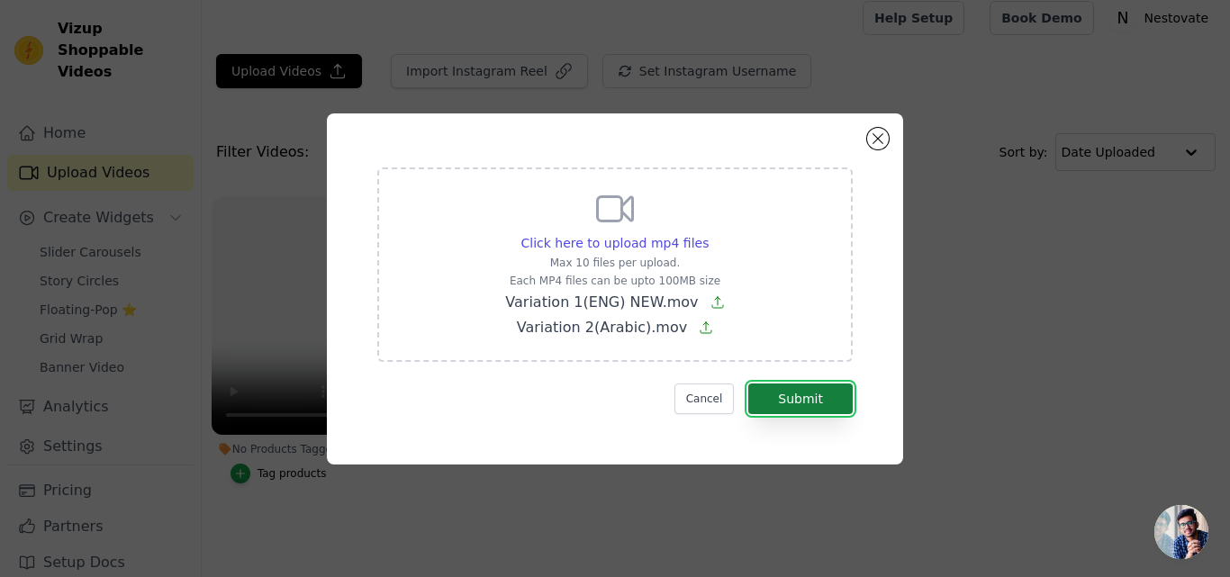
click at [815, 396] on button "Submit" at bounding box center [800, 398] width 104 height 31
click at [694, 398] on button "Cancel" at bounding box center [704, 398] width 60 height 31
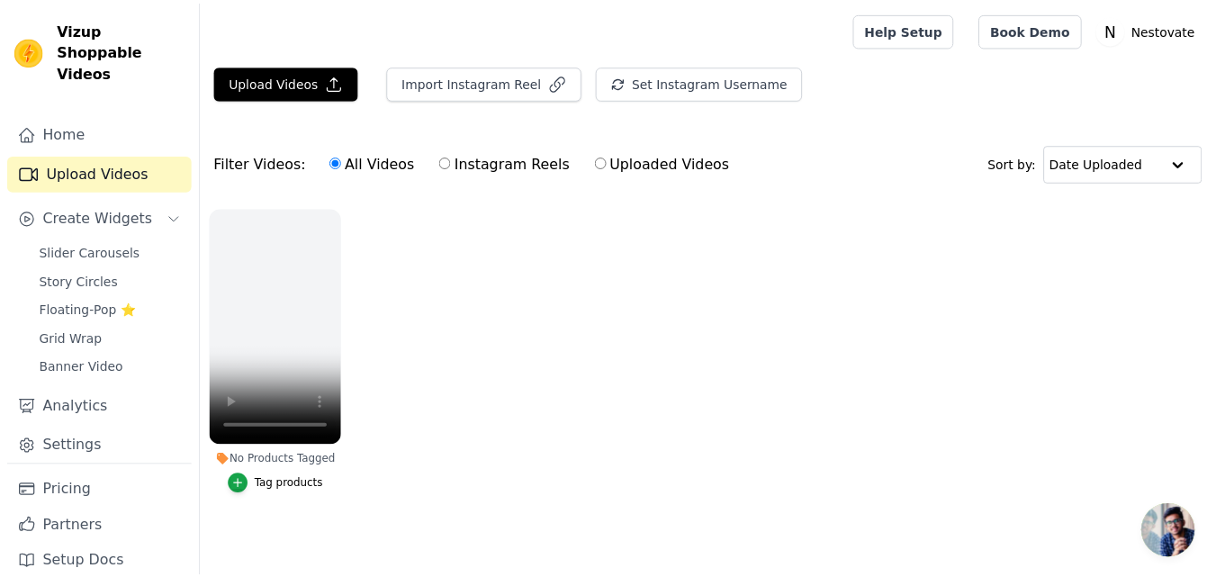
scroll to position [11, 0]
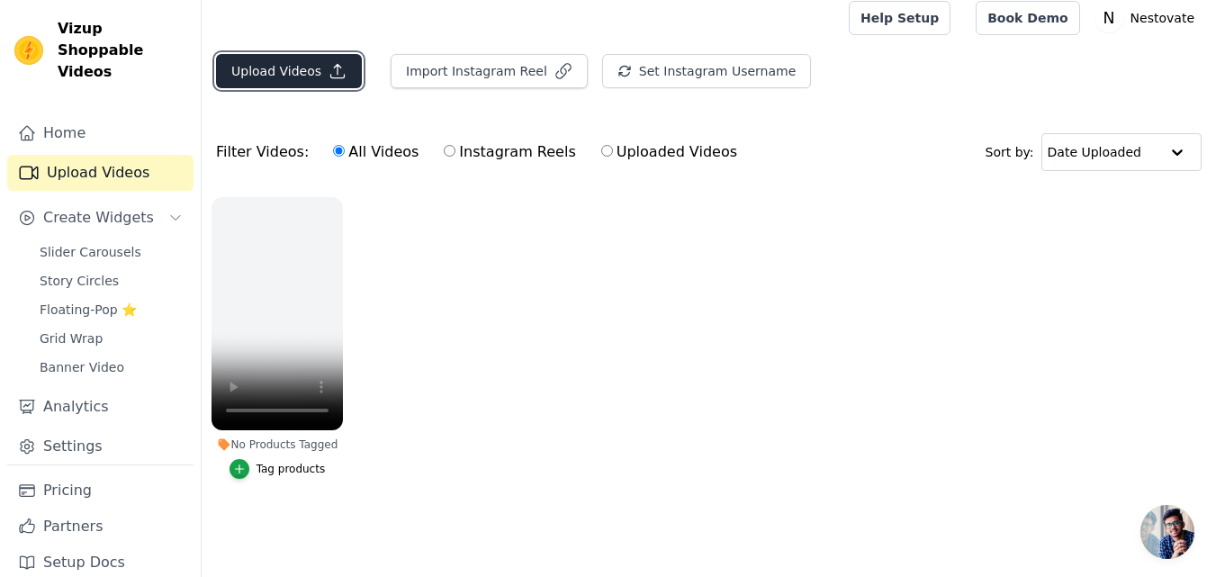
click at [285, 67] on button "Upload Videos" at bounding box center [289, 71] width 146 height 34
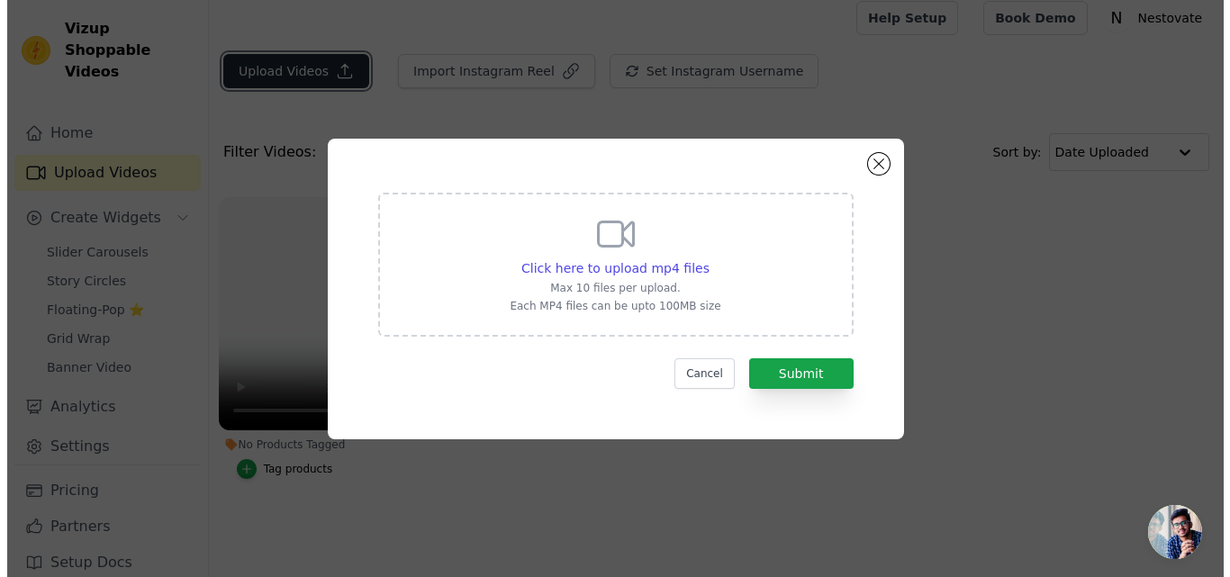
scroll to position [0, 0]
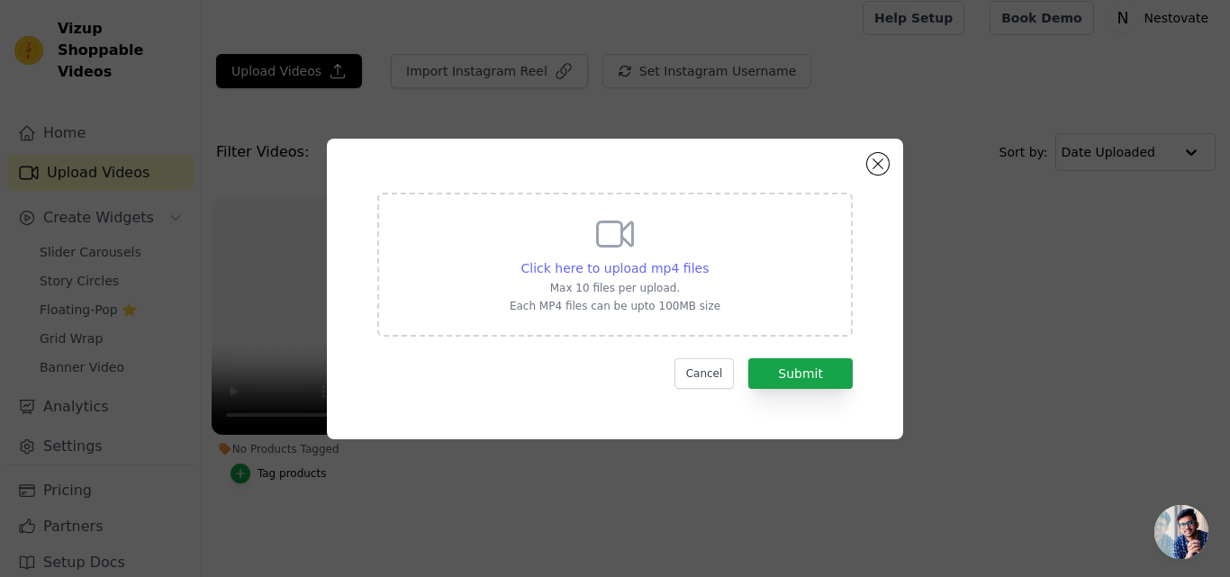
click at [627, 263] on span "Click here to upload mp4 files" at bounding box center [615, 268] width 188 height 14
click at [708, 259] on input "Click here to upload mp4 files Max 10 files per upload. Each MP4 files can be u…" at bounding box center [708, 258] width 1 height 1
type input "C:\fakepath\Video 1.mp4"
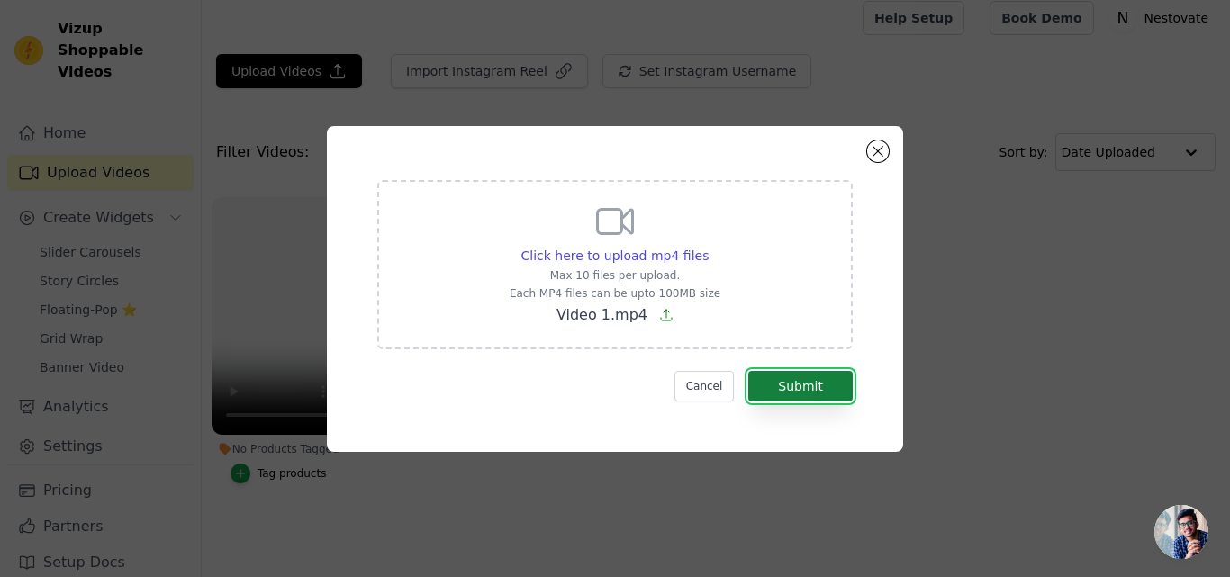
click at [798, 385] on button "Submit" at bounding box center [800, 386] width 104 height 31
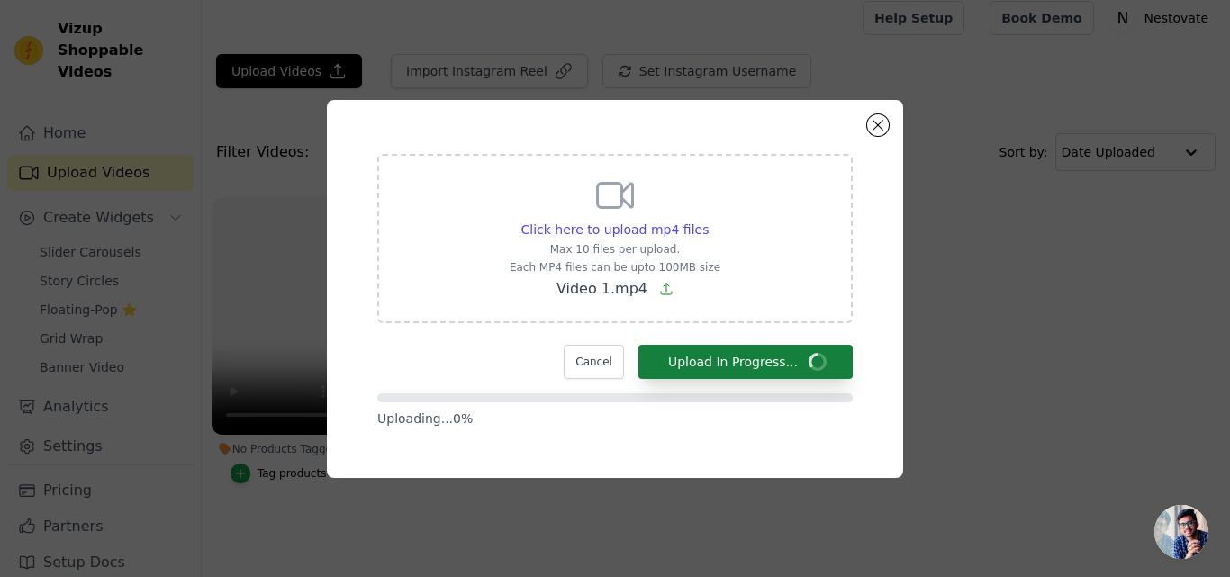
click at [798, 385] on form "Click here to upload mp4 files Max 10 files per upload. Each MP4 files can be u…" at bounding box center [614, 291] width 475 height 274
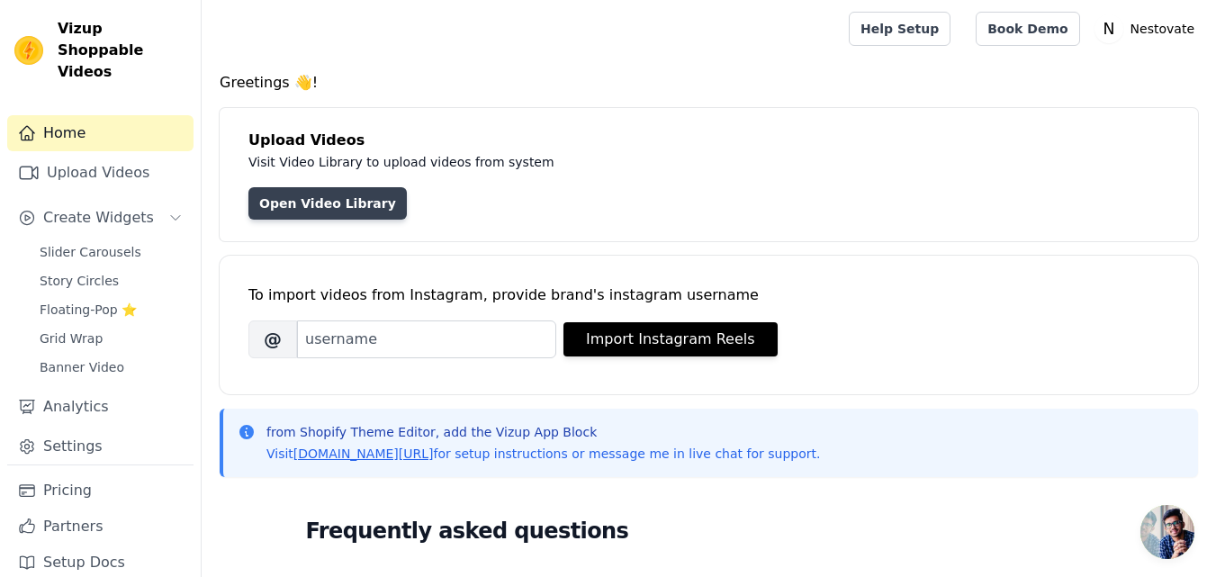
click at [326, 203] on link "Open Video Library" at bounding box center [327, 203] width 158 height 32
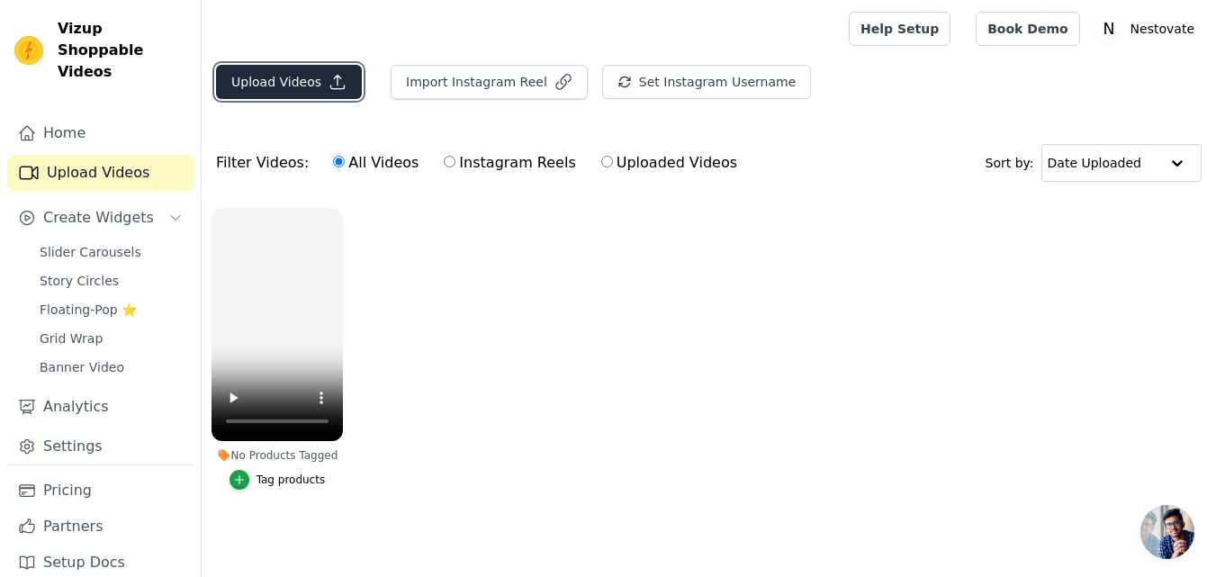
click at [294, 86] on button "Upload Videos" at bounding box center [289, 82] width 146 height 34
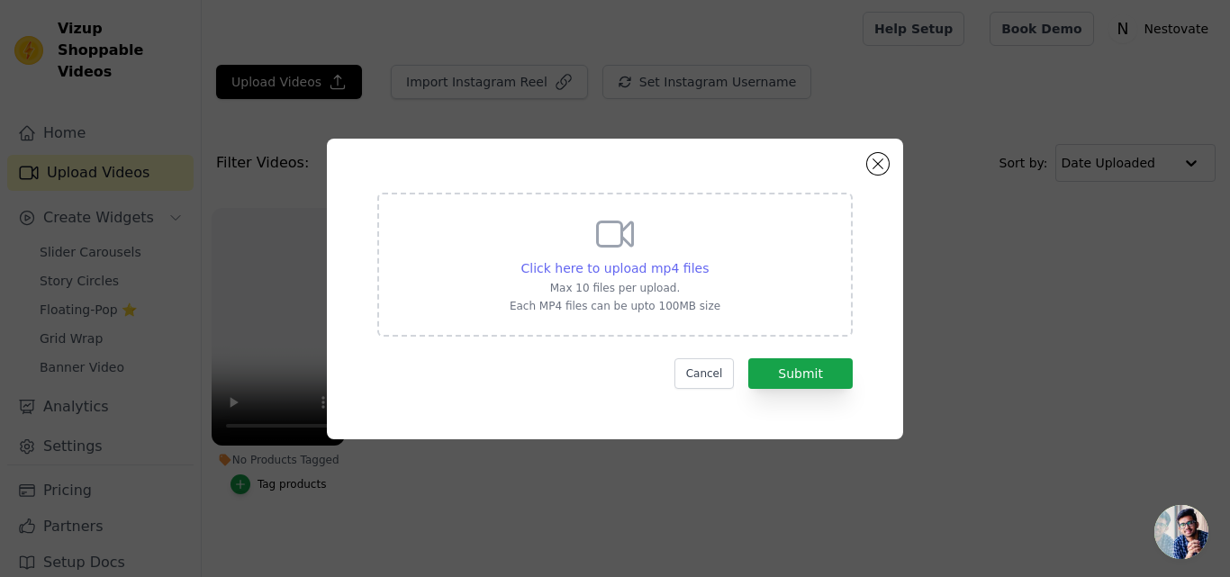
click at [619, 262] on span "Click here to upload mp4 files" at bounding box center [615, 268] width 188 height 14
click at [708, 259] on input "Click here to upload mp4 files Max 10 files per upload. Each MP4 files can be u…" at bounding box center [708, 258] width 1 height 1
type input "C:\fakepath\Video 1.mp4"
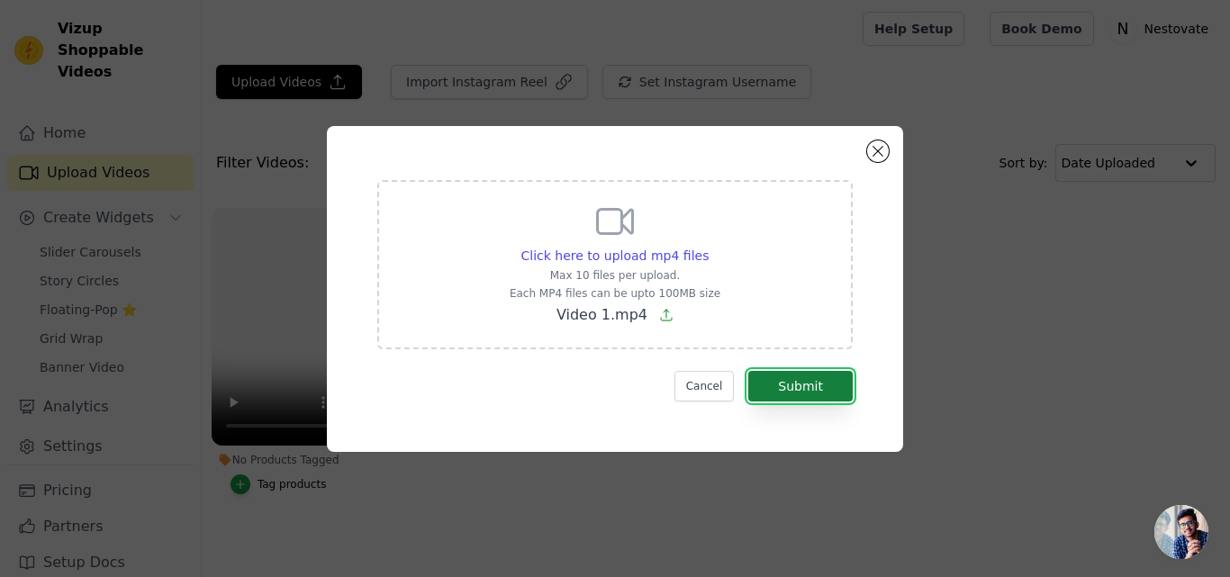
click at [813, 391] on button "Submit" at bounding box center [800, 386] width 104 height 31
click at [812, 382] on button "Submit" at bounding box center [800, 386] width 104 height 31
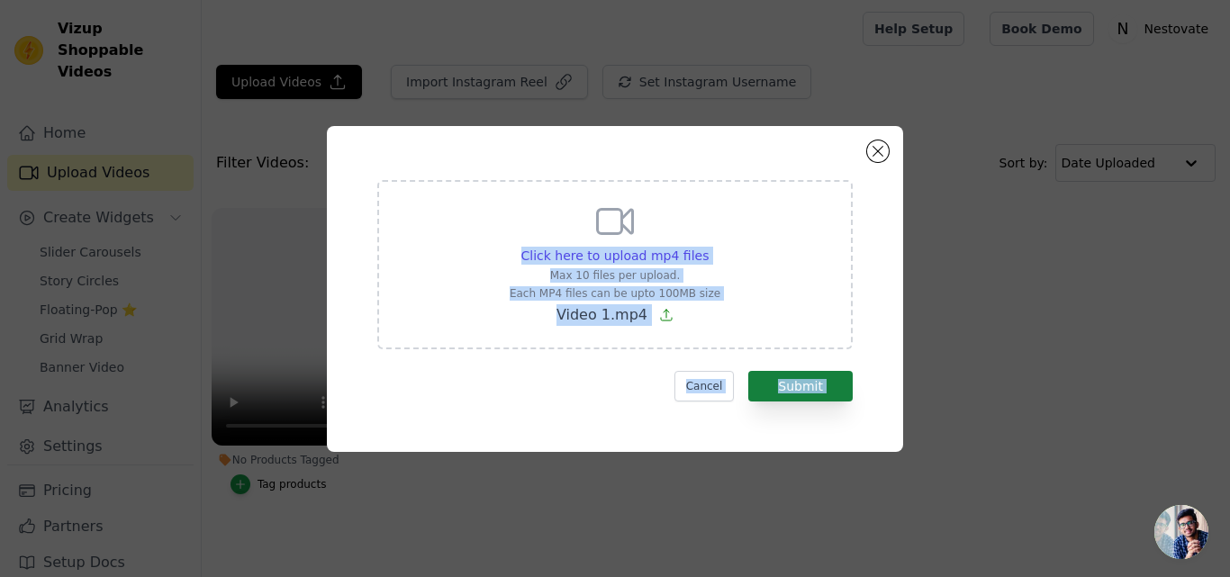
click at [812, 382] on form "Click here to upload mp4 files Max 10 files per upload. Each MP4 files can be u…" at bounding box center [614, 290] width 475 height 221
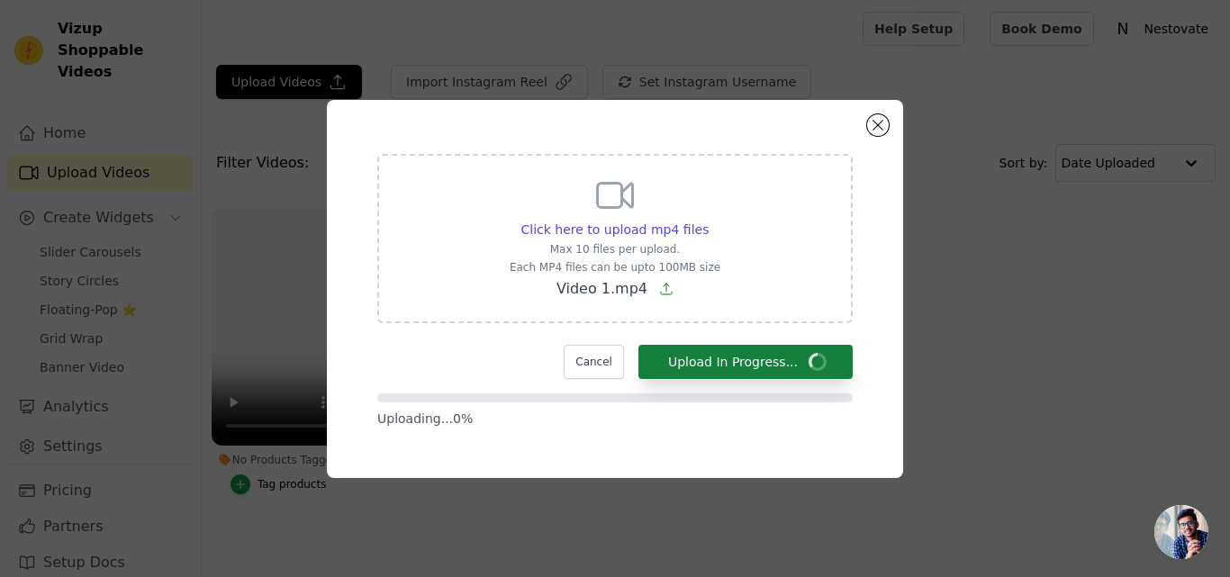
click at [812, 382] on form "Click here to upload mp4 files Max 10 files per upload. Each MP4 files can be u…" at bounding box center [614, 291] width 475 height 274
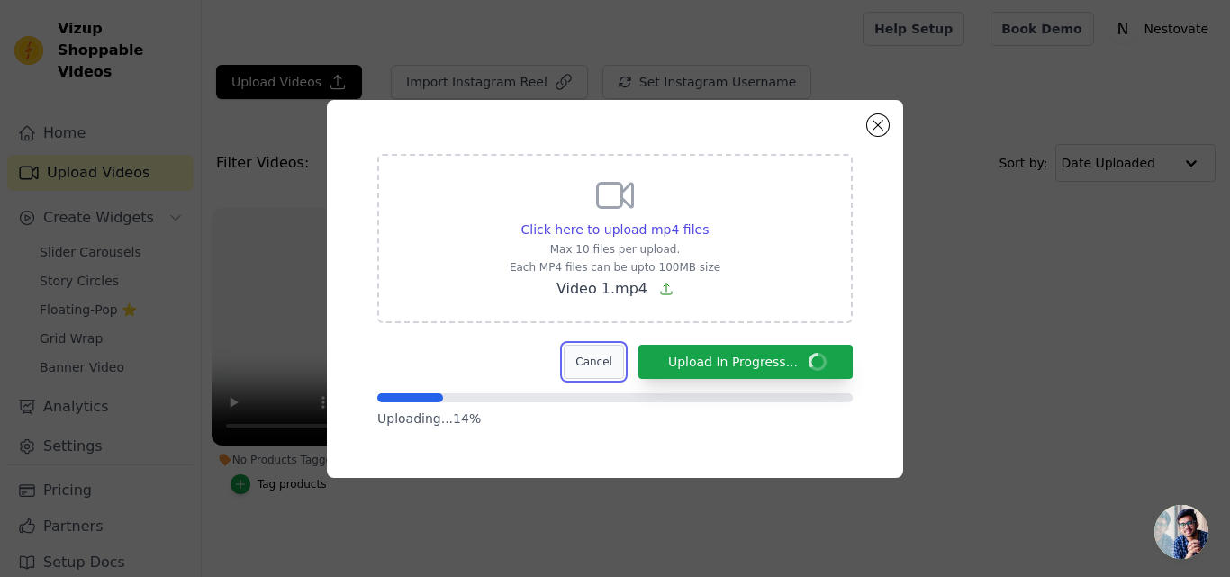
click at [615, 366] on button "Cancel" at bounding box center [593, 362] width 60 height 34
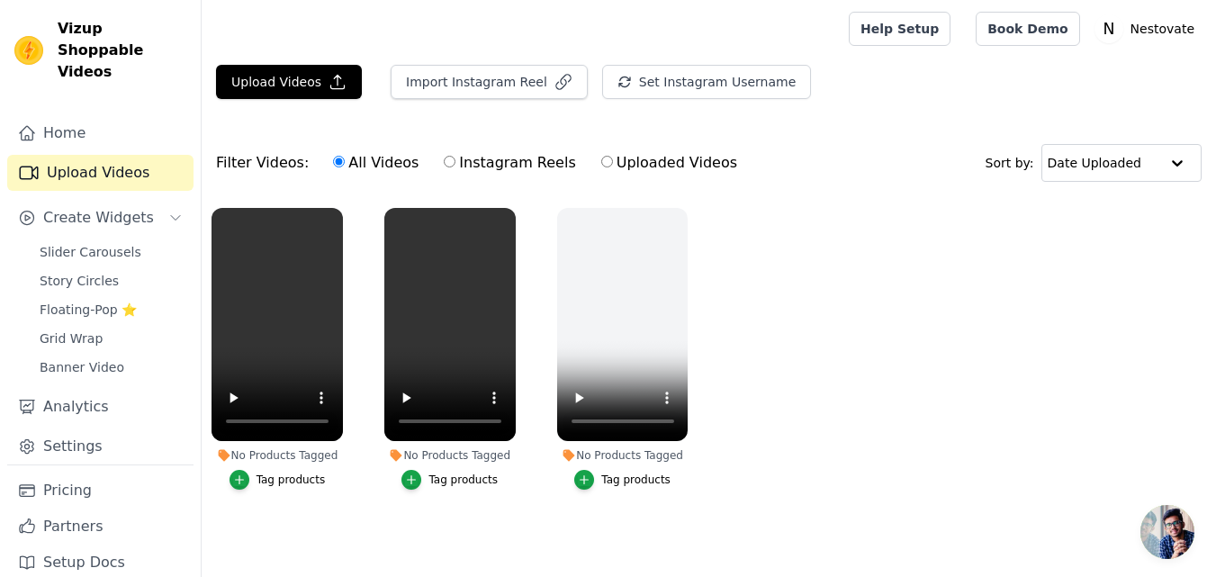
scroll to position [11, 0]
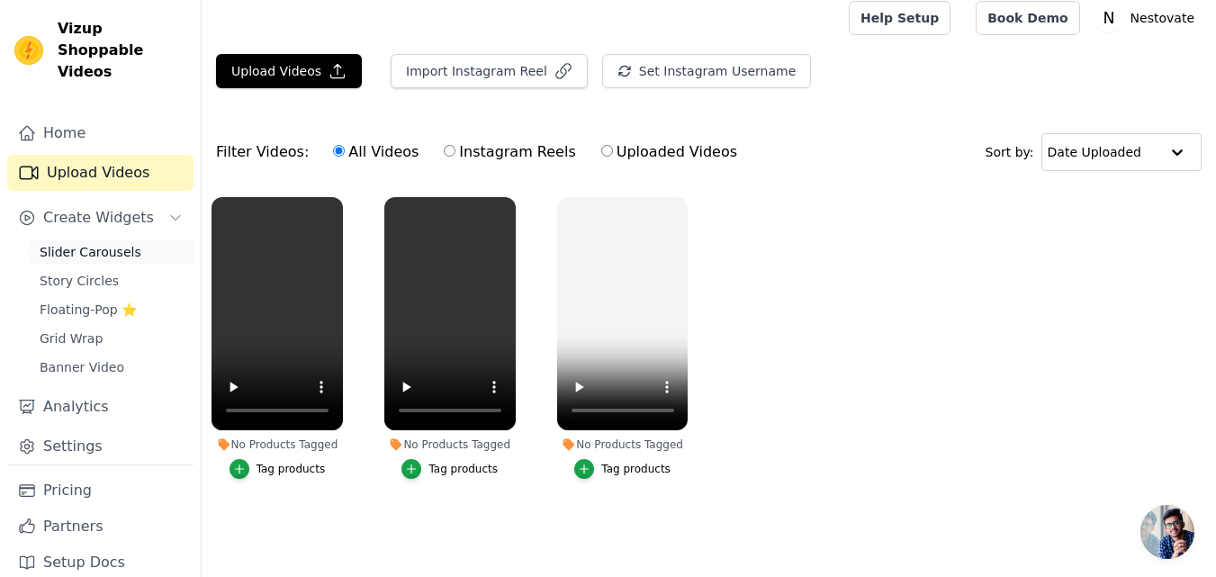
click at [109, 243] on span "Slider Carousels" at bounding box center [91, 252] width 102 height 18
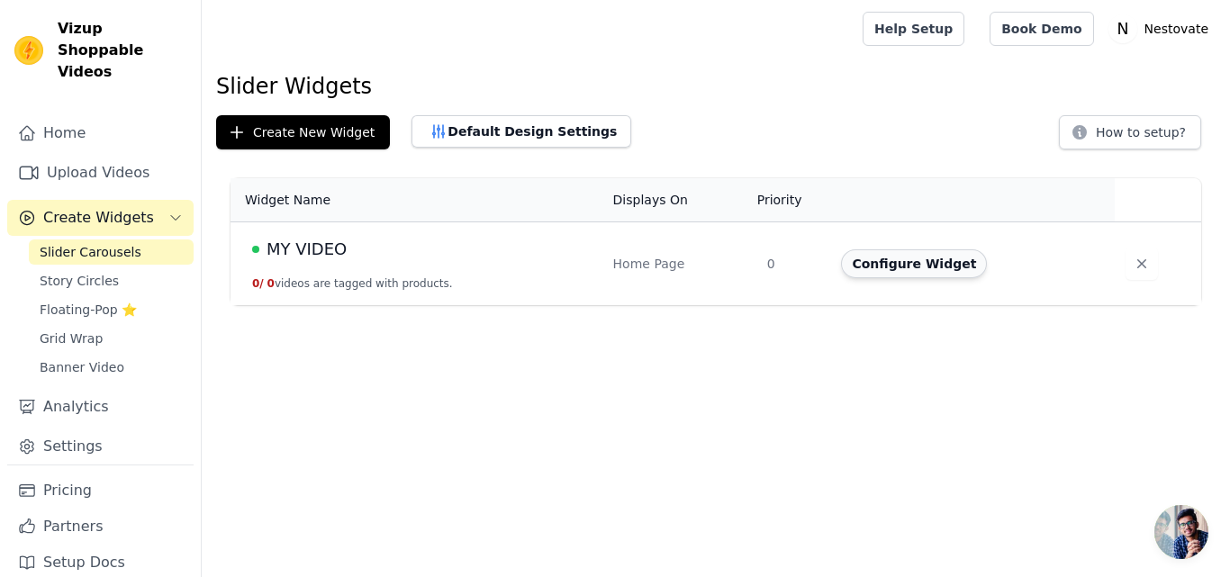
click at [899, 265] on button "Configure Widget" at bounding box center [914, 263] width 146 height 29
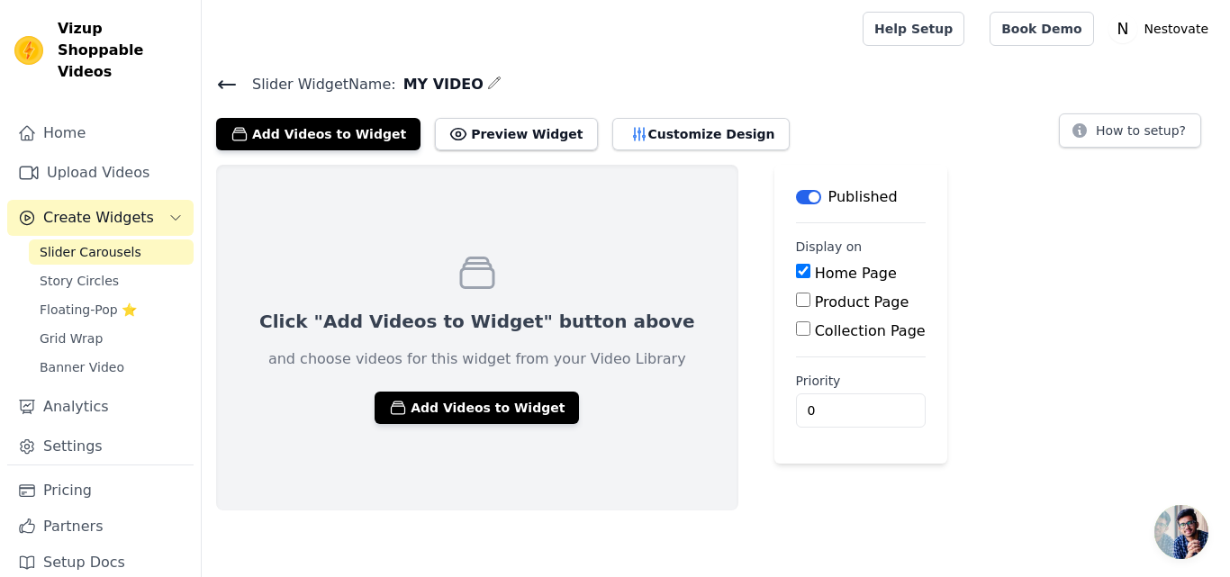
click at [796, 306] on input "Product Page" at bounding box center [803, 300] width 14 height 14
checkbox input "true"
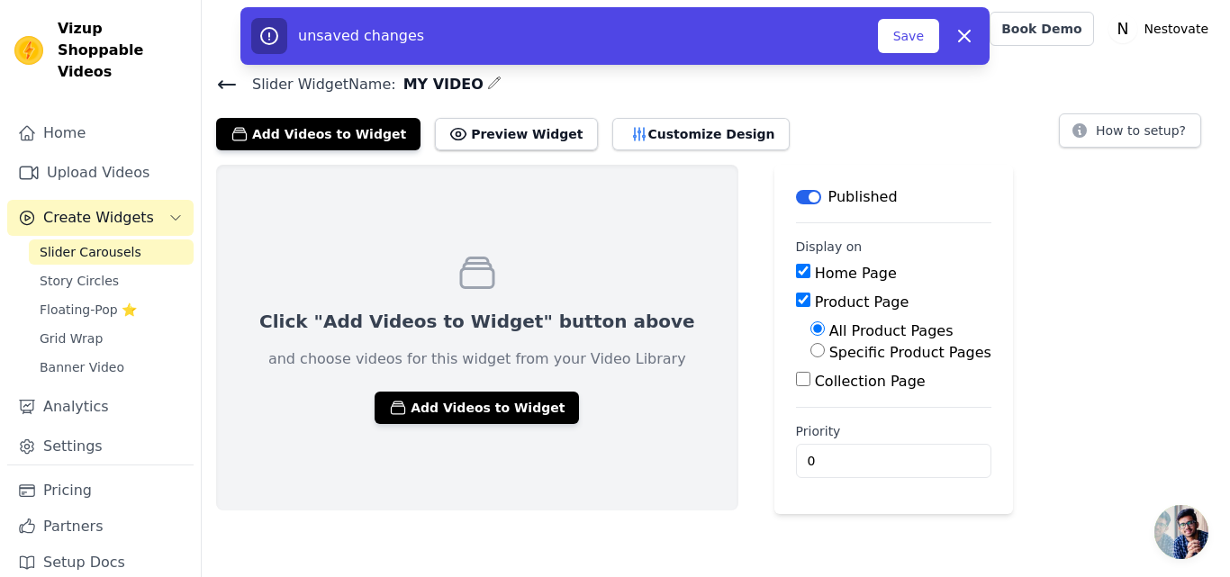
click at [796, 384] on input "Collection Page" at bounding box center [803, 379] width 14 height 14
checkbox input "true"
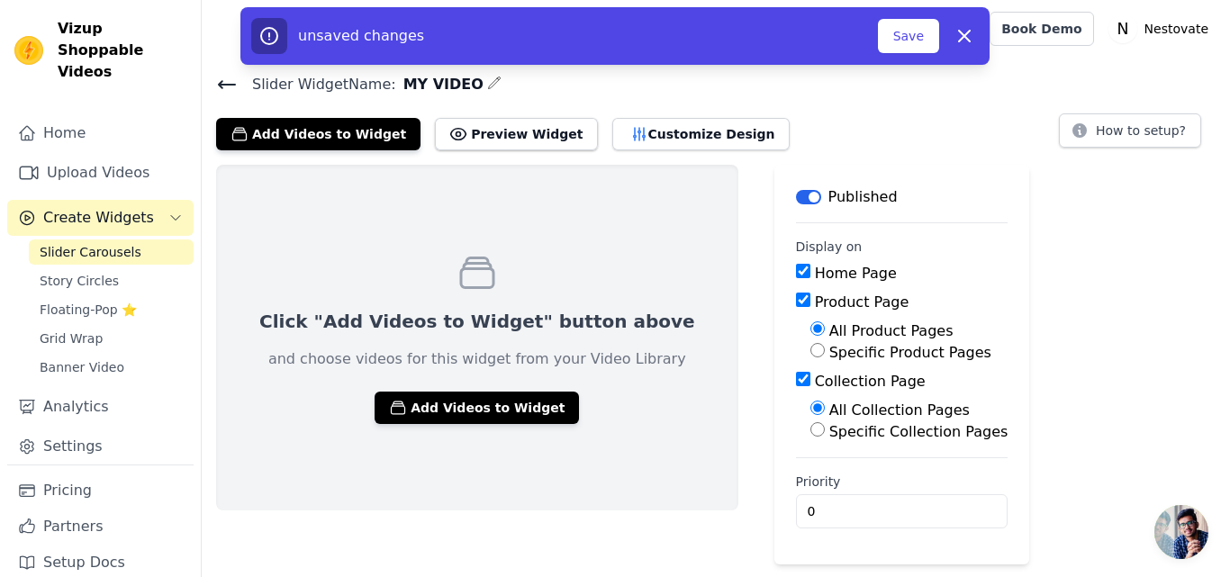
click at [810, 436] on input "Specific Collection Pages" at bounding box center [817, 429] width 14 height 14
radio input "true"
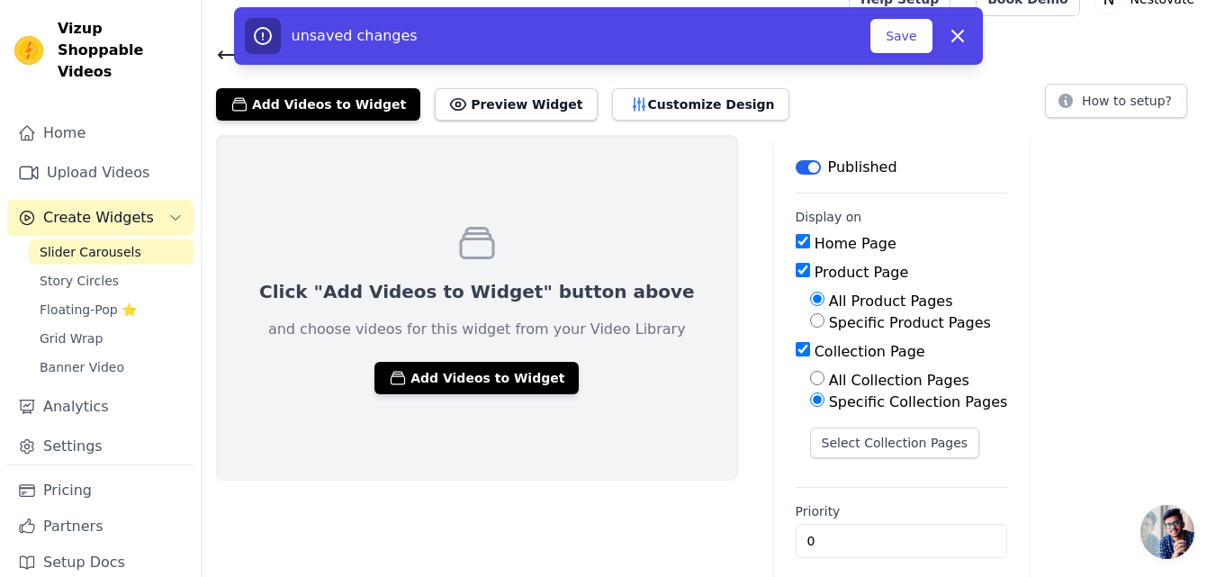
scroll to position [46, 0]
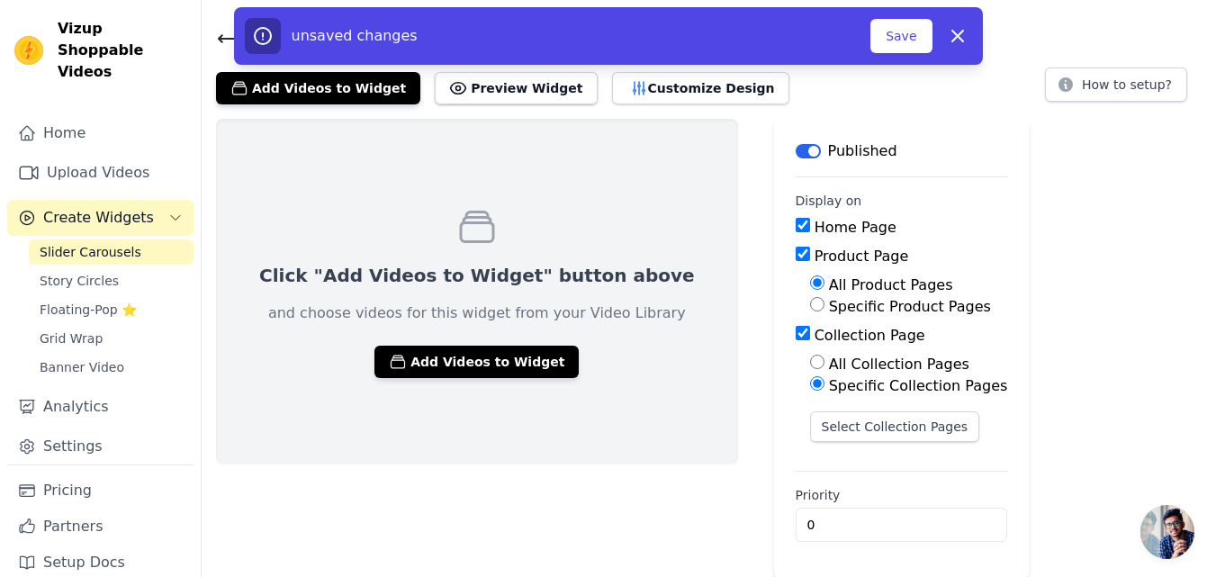
click at [1117, 131] on div "Click "Add Videos to Widget" button above and choose videos for this widget fro…" at bounding box center [709, 348] width 1014 height 459
click at [889, 32] on button "Save" at bounding box center [900, 36] width 61 height 34
click at [896, 41] on button "Save" at bounding box center [900, 36] width 61 height 34
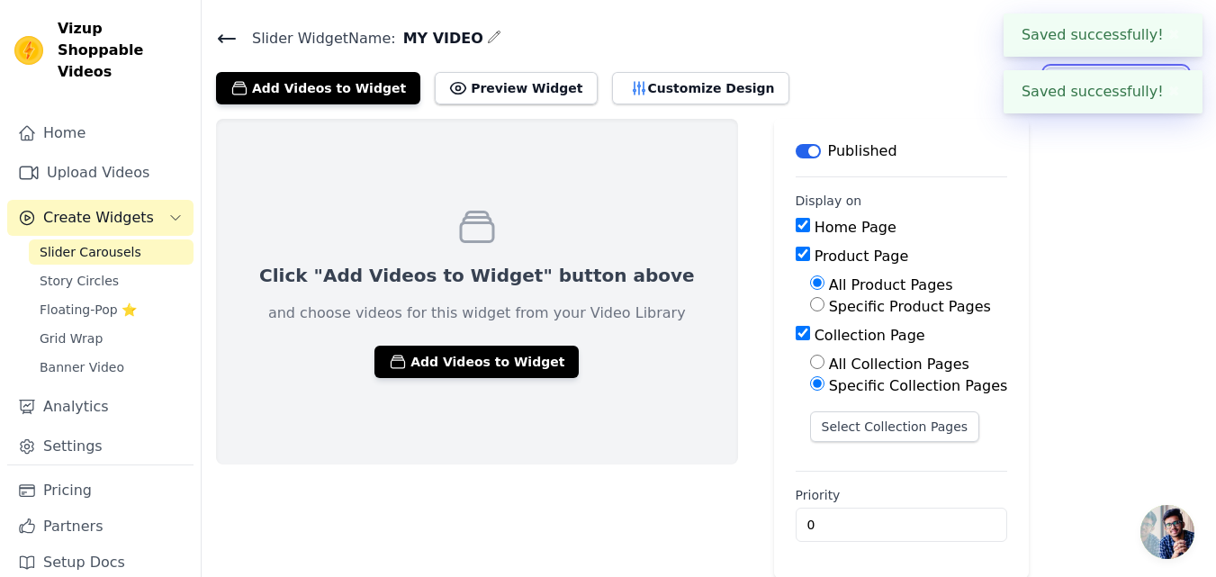
click at [1104, 83] on body "Saved successfully! ✖ Saved successfully! ✖ Vizup Shoppable Videos Home Upload …" at bounding box center [608, 266] width 1216 height 624
click at [1049, 144] on div "Click "Add Videos to Widget" button above and choose videos for this widget fro…" at bounding box center [709, 348] width 1014 height 459
click at [925, 93] on div "Add Videos to Widget Preview Widget Customize Design How to setup?" at bounding box center [709, 85] width 986 height 40
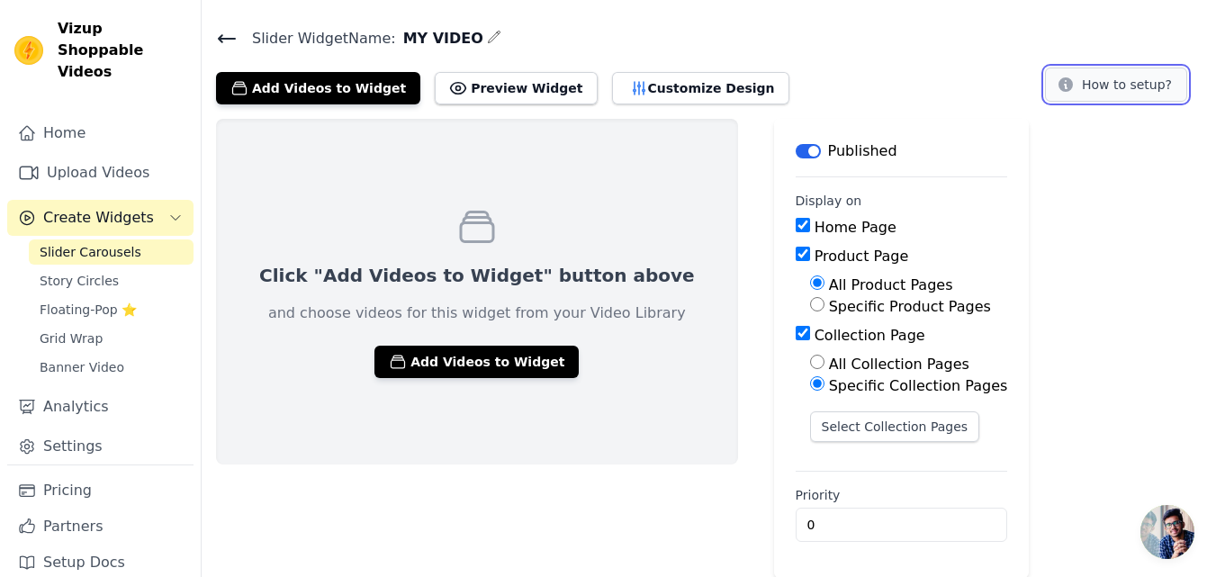
click at [1140, 84] on button "How to setup?" at bounding box center [1116, 85] width 142 height 34
